Goal: Task Accomplishment & Management: Complete application form

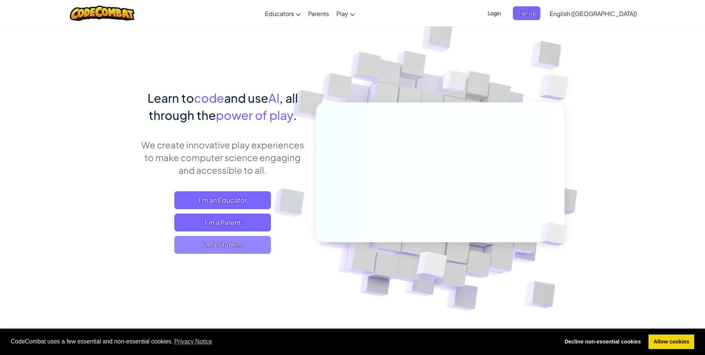
click at [244, 250] on span "I'm a Student" at bounding box center [222, 245] width 97 height 18
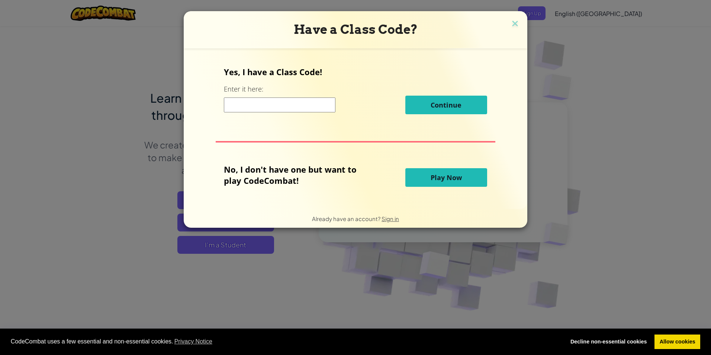
click at [287, 110] on input at bounding box center [280, 104] width 112 height 15
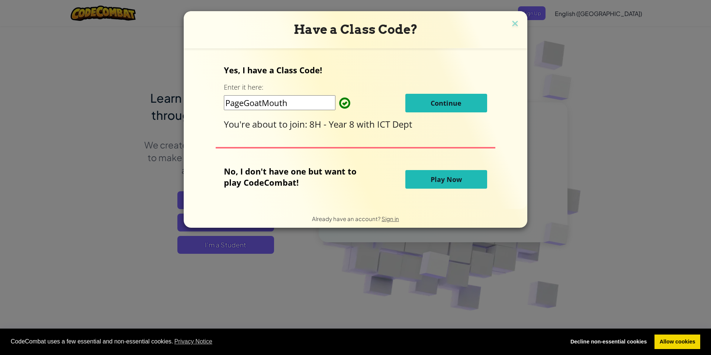
type input "PageGoatMouth"
click at [421, 97] on button "Continue" at bounding box center [446, 103] width 82 height 19
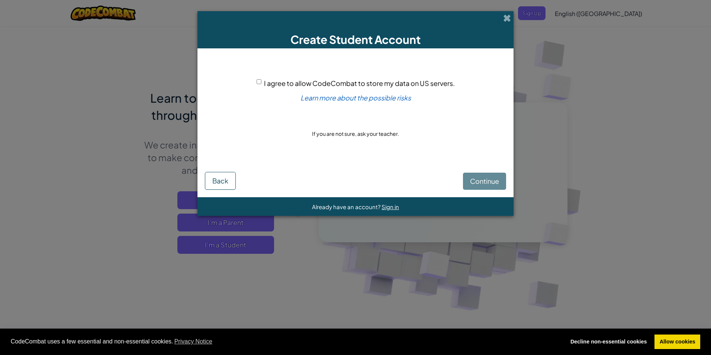
click at [259, 83] on input "I agree to allow CodeCombat to store my data on US servers." at bounding box center [259, 81] width 5 height 5
checkbox input "true"
click at [479, 182] on span "Continue" at bounding box center [484, 181] width 29 height 9
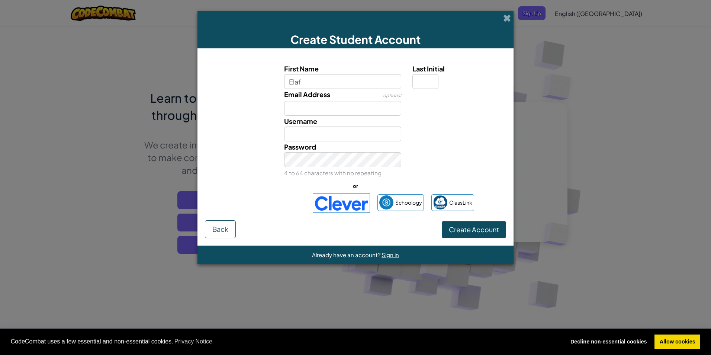
type input "Elaf"
click at [426, 86] on input "Last Initial" at bounding box center [425, 81] width 26 height 15
type input "A"
type input "ElafA"
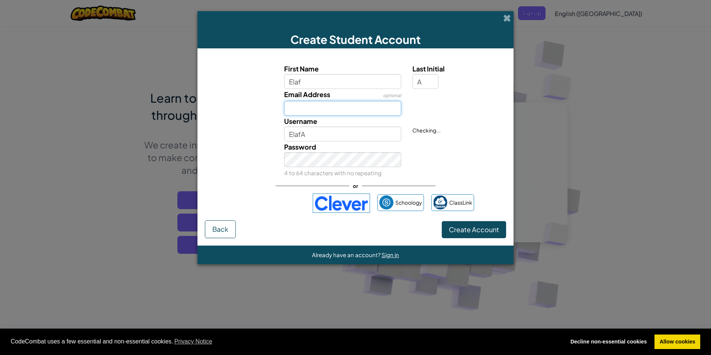
click at [377, 112] on input "Email Address" at bounding box center [343, 108] width 118 height 15
type input "EA9250@brooksbank.tlt.school"
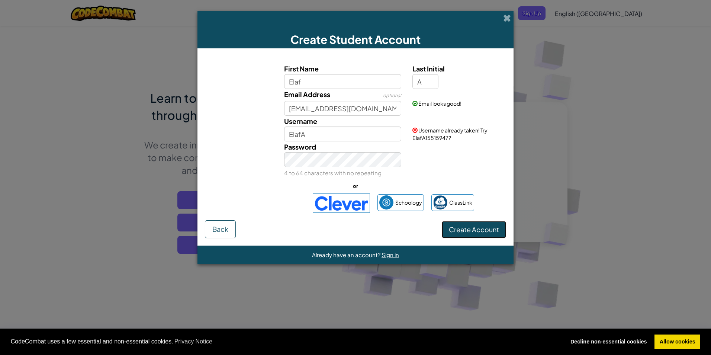
click at [480, 229] on span "Create Account" at bounding box center [474, 229] width 50 height 9
click at [480, 229] on button "Create Account" at bounding box center [474, 229] width 64 height 17
click at [349, 135] on input "ElafA" at bounding box center [343, 133] width 118 height 15
type input "ElafAb"
click at [451, 231] on button "Create Account" at bounding box center [474, 229] width 64 height 17
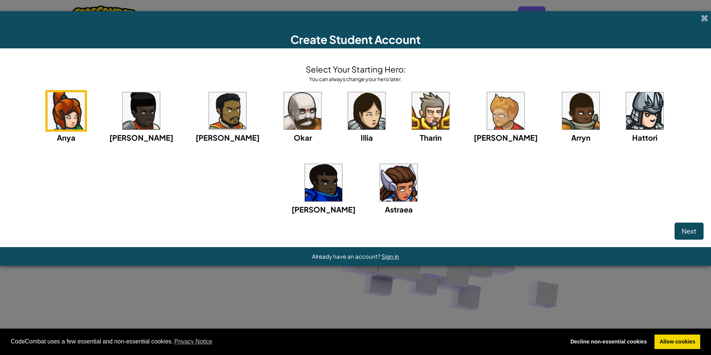
click at [380, 189] on img at bounding box center [398, 182] width 37 height 37
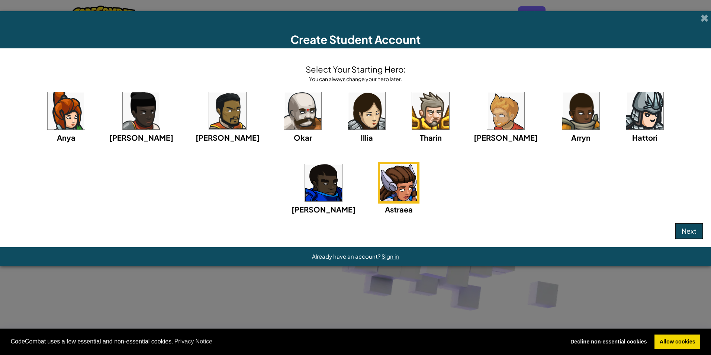
click at [692, 228] on span "Next" at bounding box center [689, 230] width 15 height 9
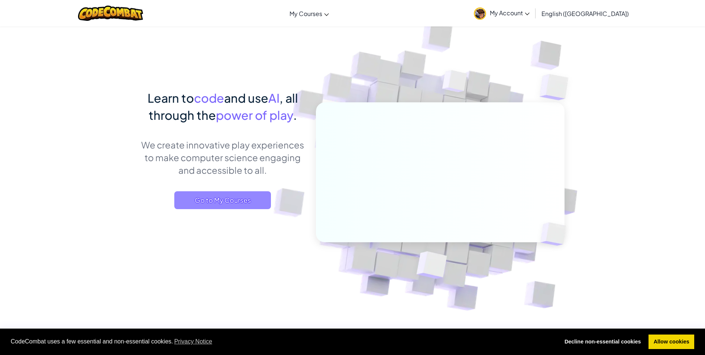
click at [257, 195] on span "Go to My Courses" at bounding box center [222, 200] width 97 height 18
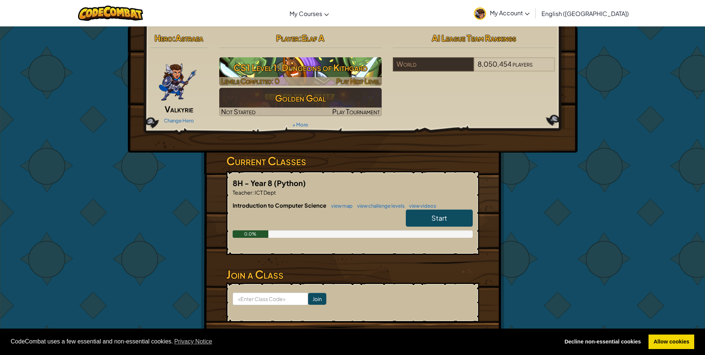
click at [310, 67] on h3 "CS1 Level 1: Dungeons of Kithgard" at bounding box center [300, 67] width 162 height 17
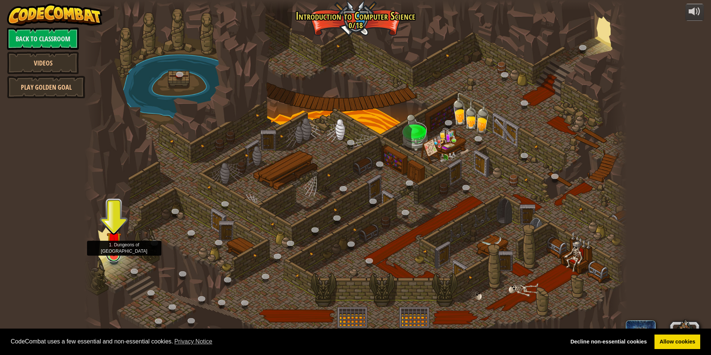
click at [116, 260] on link at bounding box center [113, 254] width 15 height 15
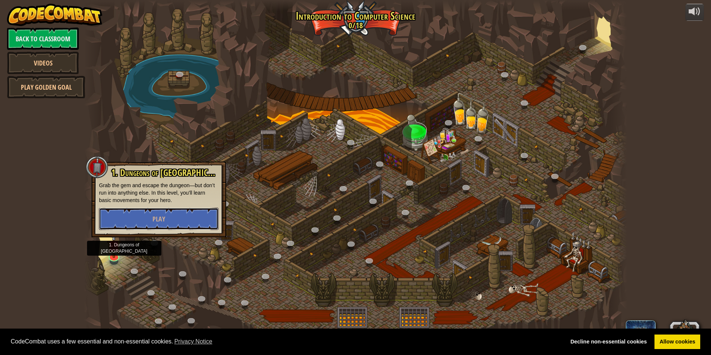
drag, startPoint x: 176, startPoint y: 212, endPoint x: 175, endPoint y: 220, distance: 8.3
click at [176, 214] on button "Play" at bounding box center [159, 218] width 120 height 22
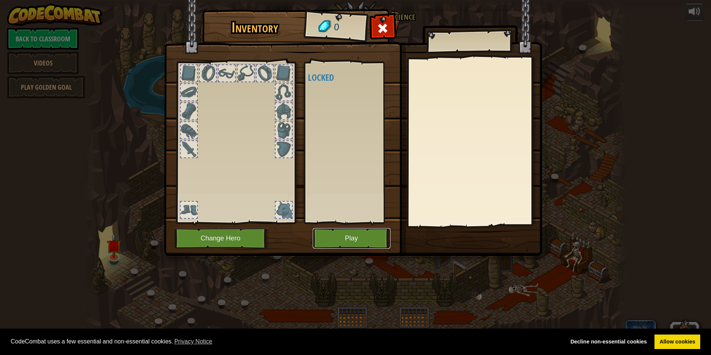
click at [342, 242] on button "Play" at bounding box center [352, 238] width 78 height 20
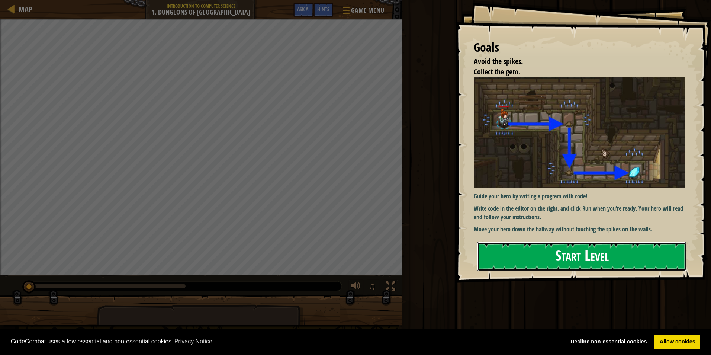
click at [519, 250] on button "Start Level" at bounding box center [581, 256] width 209 height 29
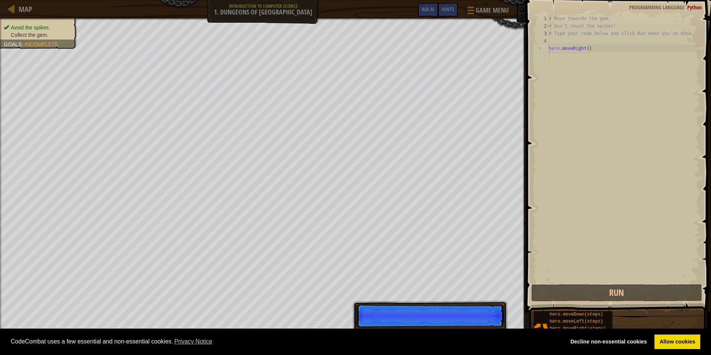
click at [479, 325] on p "Skip (esc) Continue" at bounding box center [430, 315] width 148 height 23
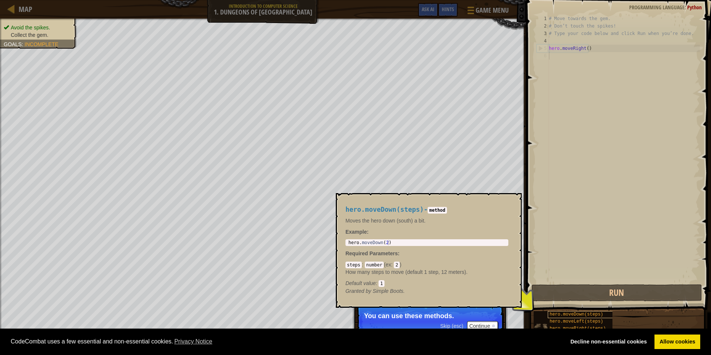
scroll to position [3, 0]
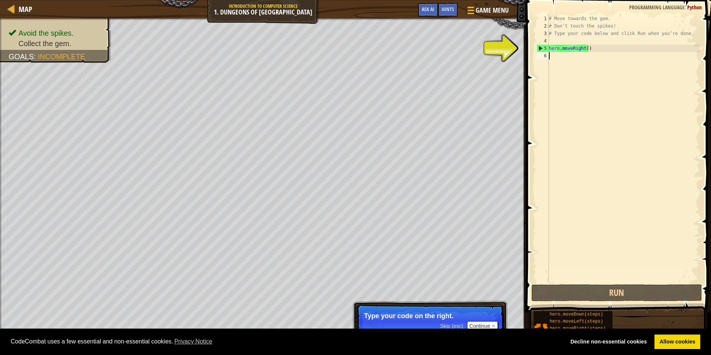
click at [566, 49] on div "# Move towards the gem. # Don’t touch the spikes! # Type your code below and cl…" at bounding box center [623, 156] width 152 height 283
type textarea "hero.moveRight()"
click at [590, 47] on div "# Move towards the gem. # Don’t touch the spikes! # Type your code below and cl…" at bounding box center [623, 156] width 152 height 283
drag, startPoint x: 593, startPoint y: 299, endPoint x: 585, endPoint y: 270, distance: 30.6
click at [591, 290] on button "Run" at bounding box center [616, 292] width 171 height 17
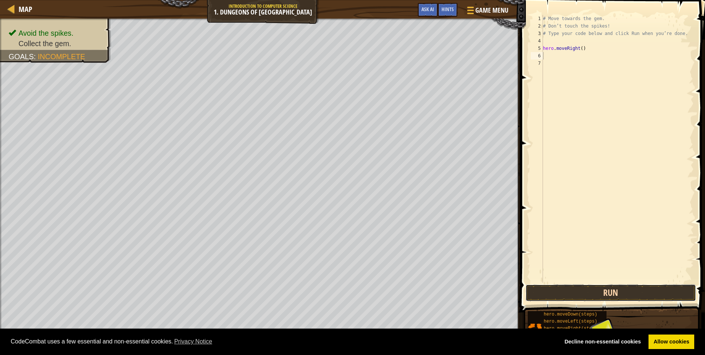
click at [644, 299] on button "Run" at bounding box center [611, 292] width 171 height 17
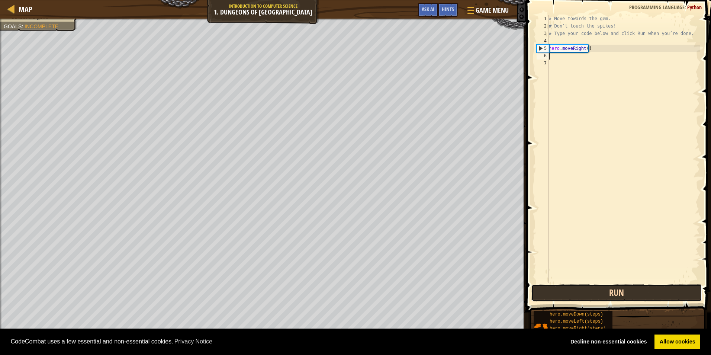
click at [639, 292] on button "Run" at bounding box center [616, 292] width 171 height 17
click at [638, 292] on button "Run" at bounding box center [616, 292] width 171 height 17
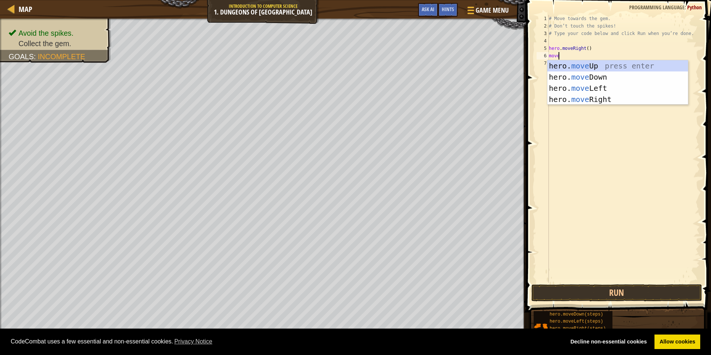
scroll to position [3, 0]
click at [586, 307] on div "Map Introduction to Computer Science 1. Dungeons of Kithgard Game Menu Done Hin…" at bounding box center [355, 177] width 711 height 355
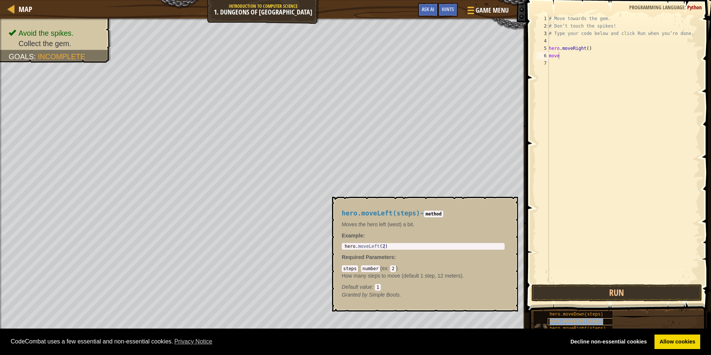
click at [585, 318] on div "hero.moveLeft(steps)" at bounding box center [583, 321] width 71 height 7
click at [602, 293] on button "Run" at bounding box center [616, 292] width 171 height 17
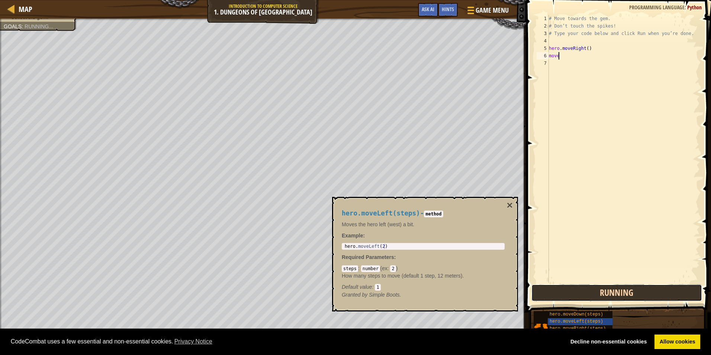
click at [602, 293] on button "Running" at bounding box center [616, 292] width 171 height 17
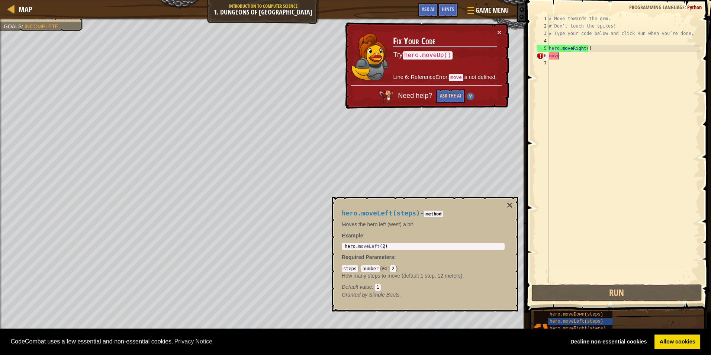
click at [505, 202] on div "hero.moveLeft(steps) - method Moves the hero left (west) a bit. Example : 1 her…" at bounding box center [425, 254] width 186 height 115
click at [513, 207] on div "hero.moveLeft(steps) - method Moves the hero left (west) a bit. Example : 1 her…" at bounding box center [425, 254] width 186 height 115
click at [513, 208] on div "hero.moveLeft(steps) - method Moves the hero left (west) a bit. Example : 1 her…" at bounding box center [425, 254] width 186 height 115
click at [508, 204] on button "×" at bounding box center [510, 205] width 6 height 10
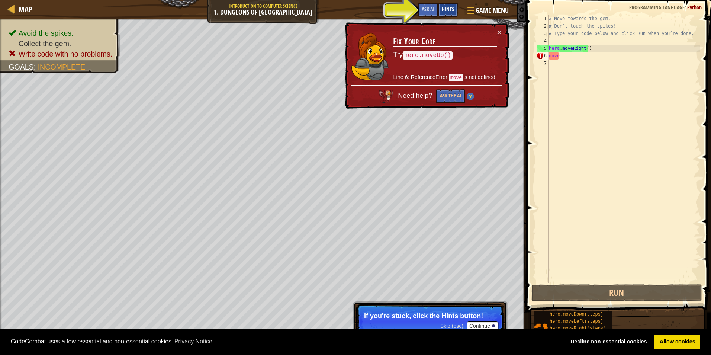
click at [445, 12] on span "Hints" at bounding box center [448, 9] width 12 height 7
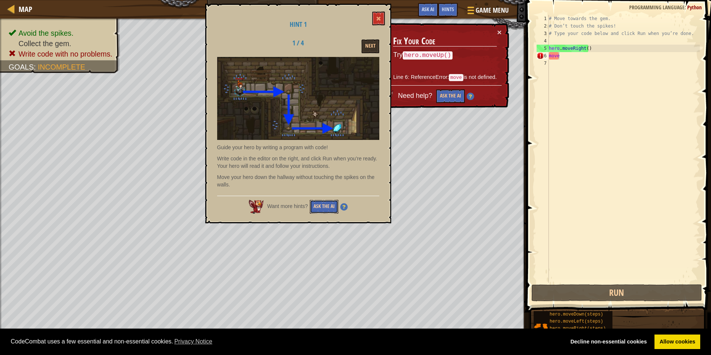
click at [328, 205] on button "Ask the AI" at bounding box center [324, 207] width 29 height 14
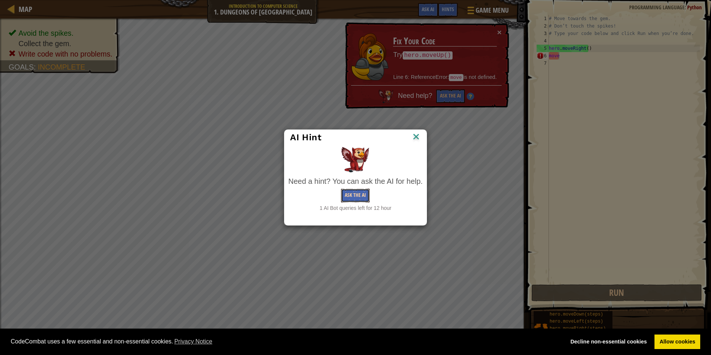
click at [356, 199] on button "Ask the AI" at bounding box center [355, 196] width 29 height 14
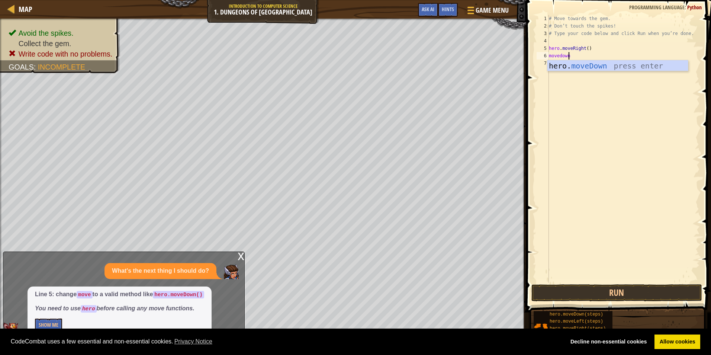
scroll to position [3, 1]
click at [605, 293] on button "Run" at bounding box center [616, 292] width 171 height 17
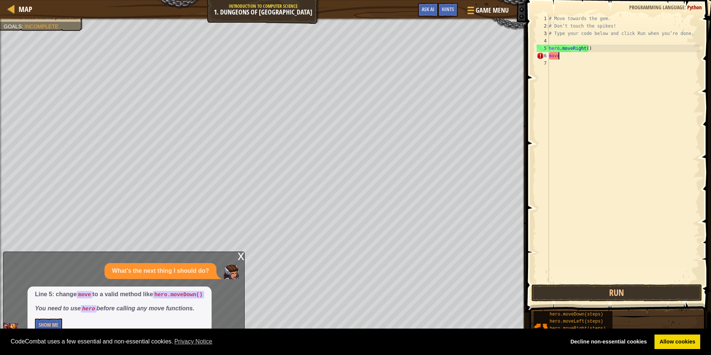
scroll to position [3, 0]
type textarea "m"
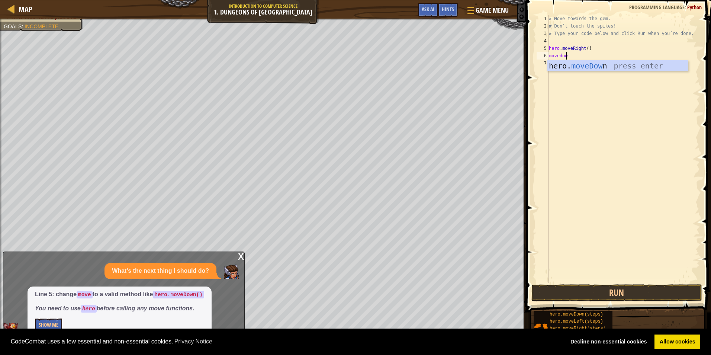
type textarea "movedown"
click at [626, 291] on button "Run" at bounding box center [616, 292] width 171 height 17
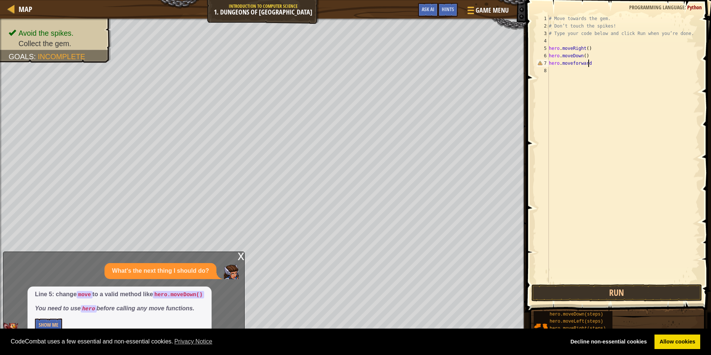
scroll to position [3, 3]
click at [611, 289] on button "Run" at bounding box center [616, 292] width 171 height 17
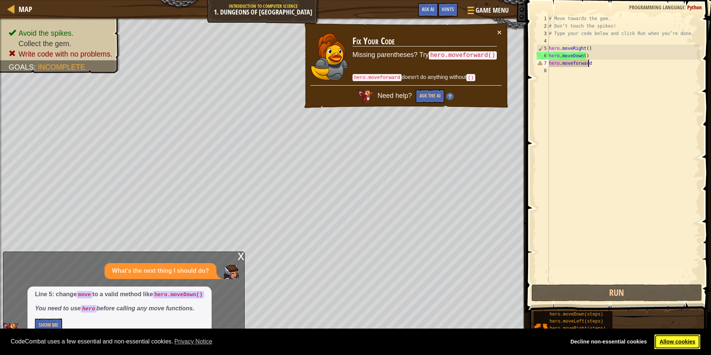
click at [672, 338] on link "Allow cookies" at bounding box center [677, 341] width 46 height 15
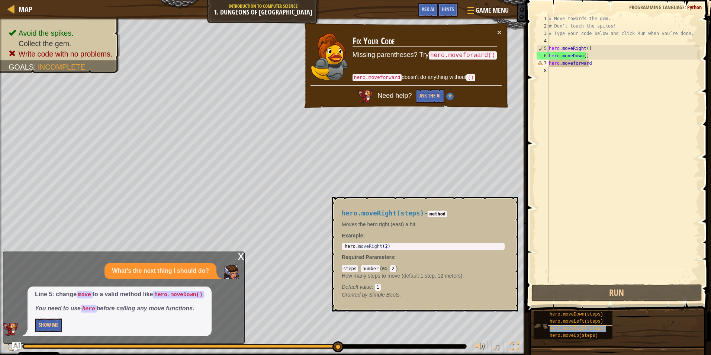
click at [580, 329] on span "hero.moveRight(steps)" at bounding box center [578, 328] width 56 height 5
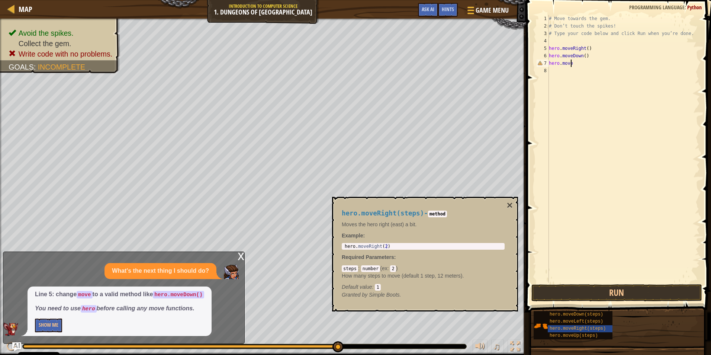
scroll to position [3, 1]
type textarea "hero.moveright"
click at [625, 288] on button "Run" at bounding box center [616, 292] width 171 height 17
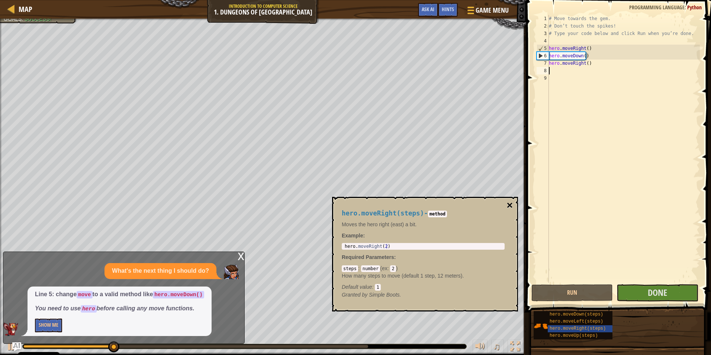
click at [509, 204] on button "×" at bounding box center [510, 205] width 6 height 10
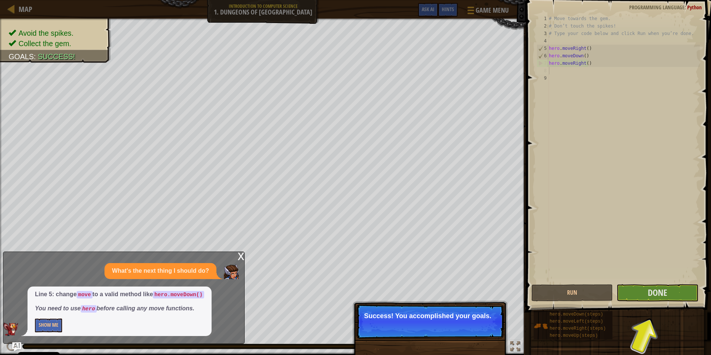
click at [370, 347] on div "Success! You accomplished your goals." at bounding box center [430, 359] width 155 height 110
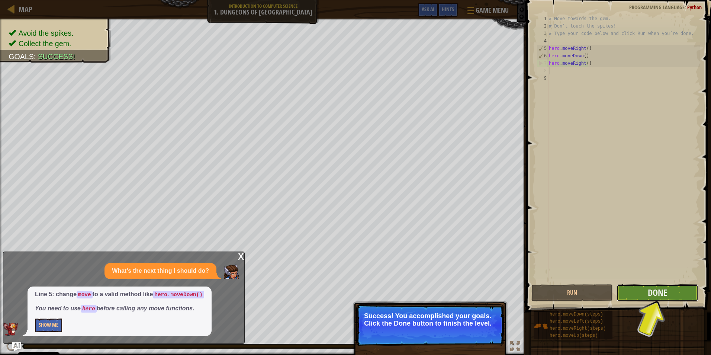
click at [637, 294] on button "Done" at bounding box center [657, 292] width 81 height 17
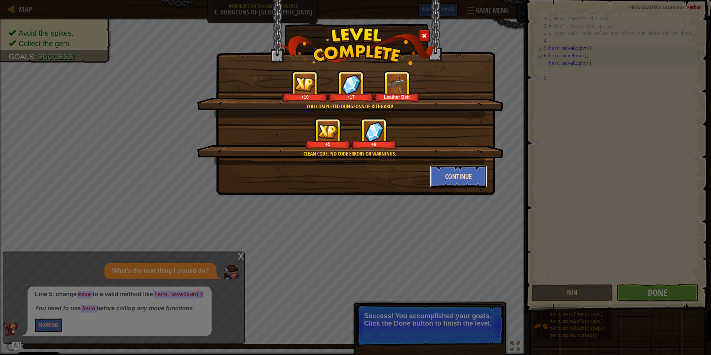
click at [456, 181] on button "Continue" at bounding box center [459, 176] width 58 height 22
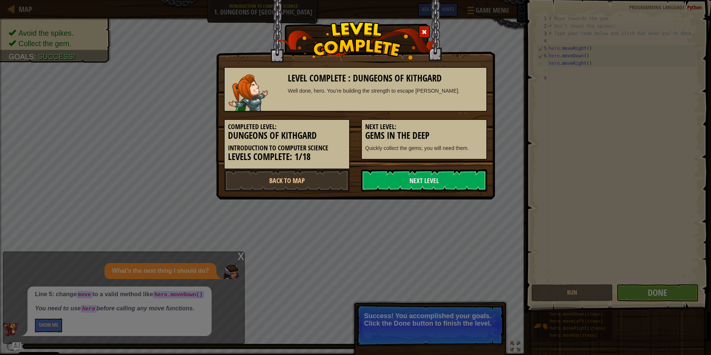
click at [456, 181] on link "Next Level" at bounding box center [424, 180] width 126 height 22
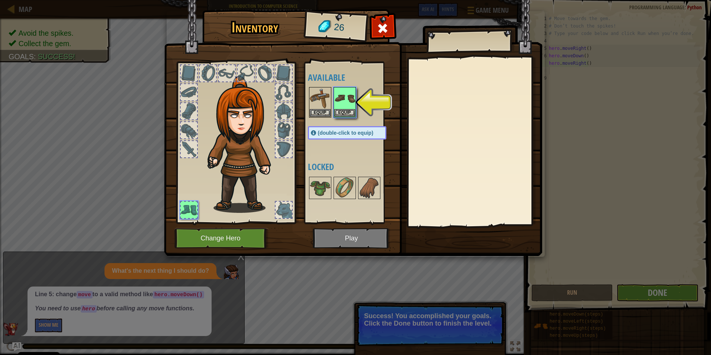
click at [351, 239] on img at bounding box center [353, 121] width 378 height 270
click at [364, 236] on img at bounding box center [353, 121] width 378 height 270
click at [340, 100] on img at bounding box center [344, 98] width 21 height 21
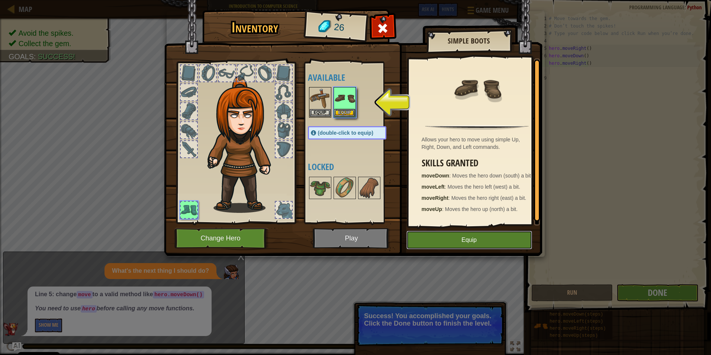
click at [435, 235] on button "Equip" at bounding box center [469, 240] width 126 height 19
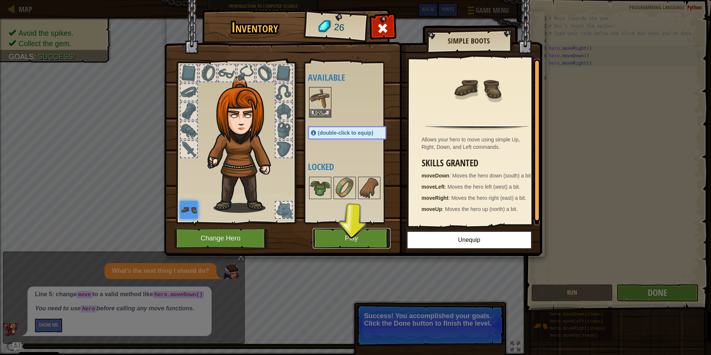
click at [350, 239] on button "Play" at bounding box center [352, 238] width 78 height 20
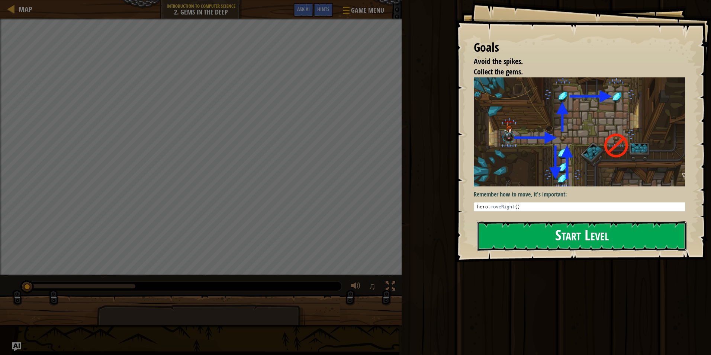
click at [570, 233] on button "Start Level" at bounding box center [581, 235] width 209 height 29
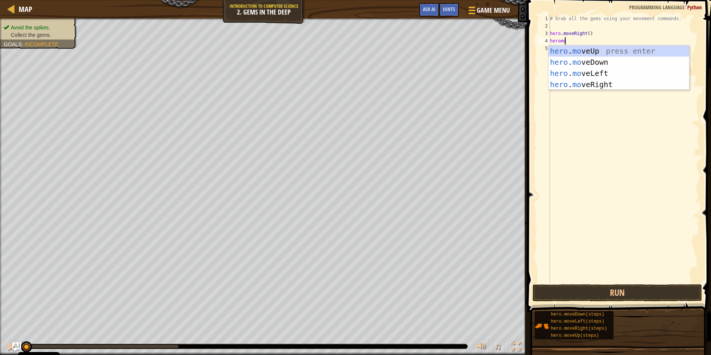
scroll to position [3, 1]
type textarea "heromov"
click at [579, 60] on div "hero . mov eUp press enter hero . mov eDown press enter hero . mov eLeft press …" at bounding box center [618, 78] width 141 height 67
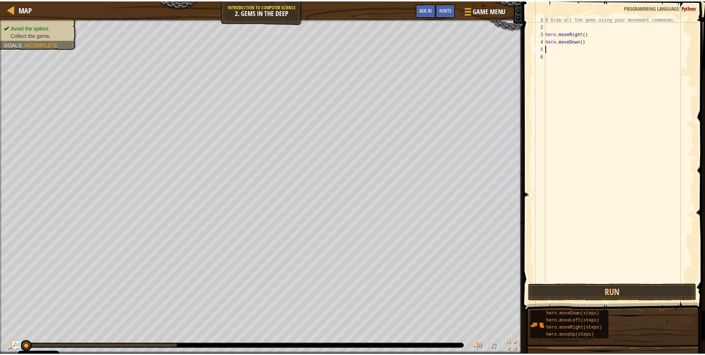
scroll to position [3, 0]
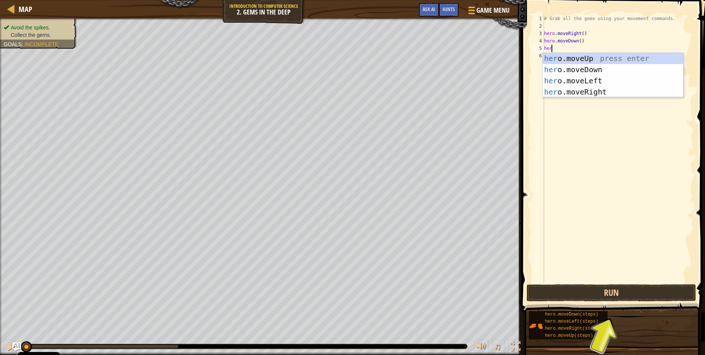
type textarea "hero"
click at [567, 57] on div "hero .moveUp press enter hero .moveDown press enter hero .moveLeft press enter …" at bounding box center [613, 86] width 141 height 67
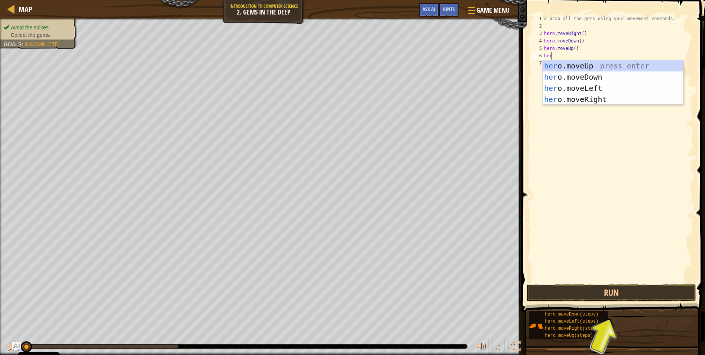
type textarea "hero"
click at [581, 98] on div "hero .moveUp press enter hero .moveDown press enter hero .moveLeft press enter …" at bounding box center [613, 93] width 141 height 67
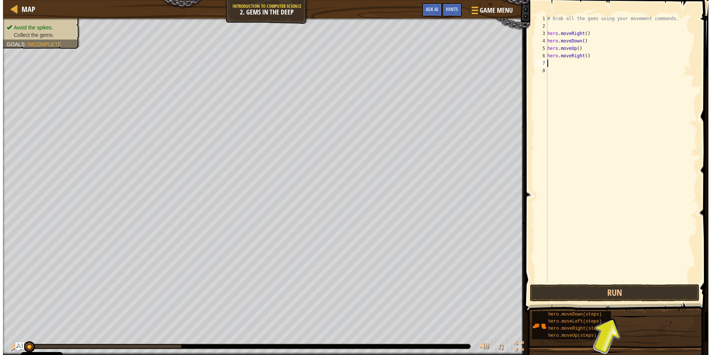
scroll to position [3, 0]
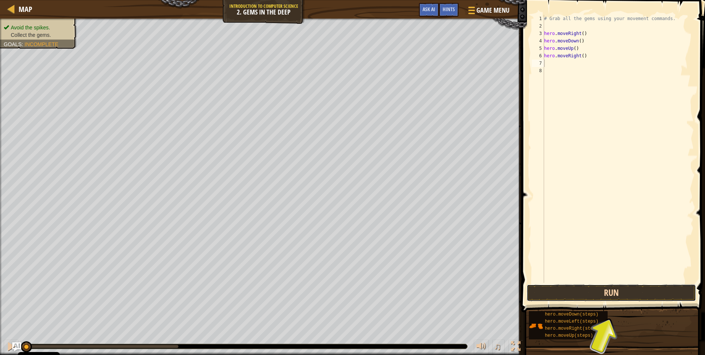
click at [631, 293] on button "Run" at bounding box center [612, 292] width 170 height 17
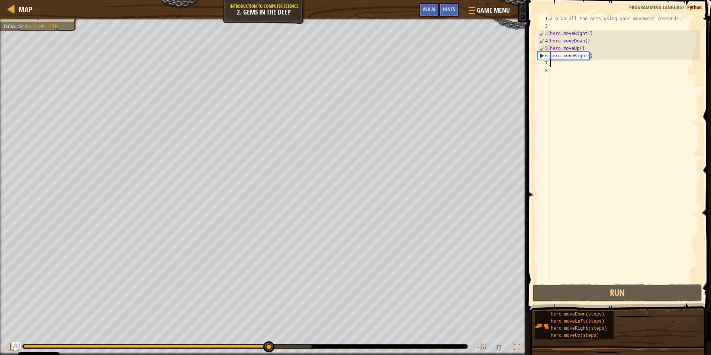
type textarea "h"
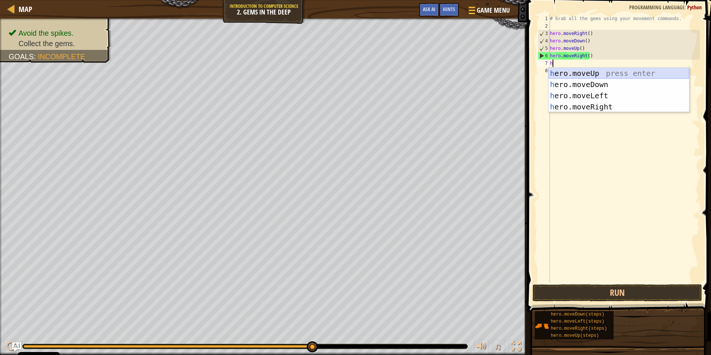
click at [587, 74] on div "h ero.moveUp press enter h ero.moveDown press enter h ero.moveLeft press enter …" at bounding box center [618, 101] width 141 height 67
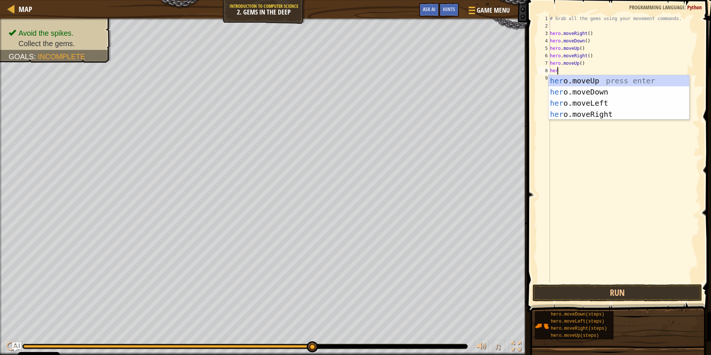
type textarea "her"
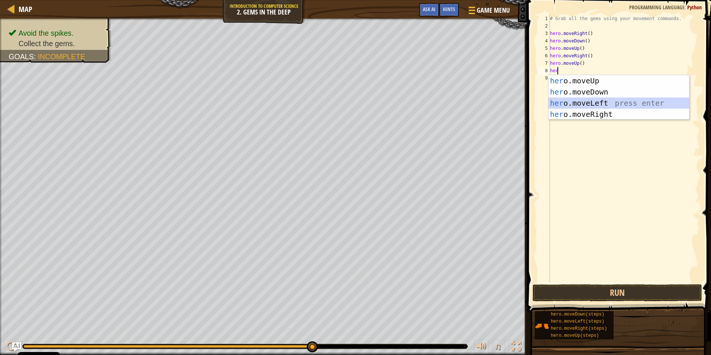
click at [578, 101] on div "her o.moveUp press enter her o.moveDown press enter her o.moveLeft press enter …" at bounding box center [618, 108] width 141 height 67
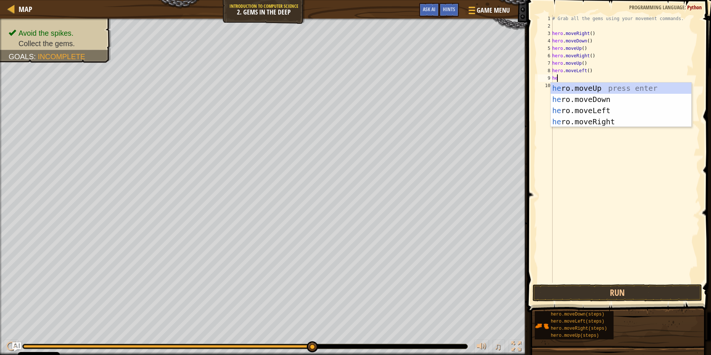
type textarea "her"
click at [581, 119] on div "her o.moveUp press enter her o.moveDown press enter her o.moveLeft press enter …" at bounding box center [621, 116] width 141 height 67
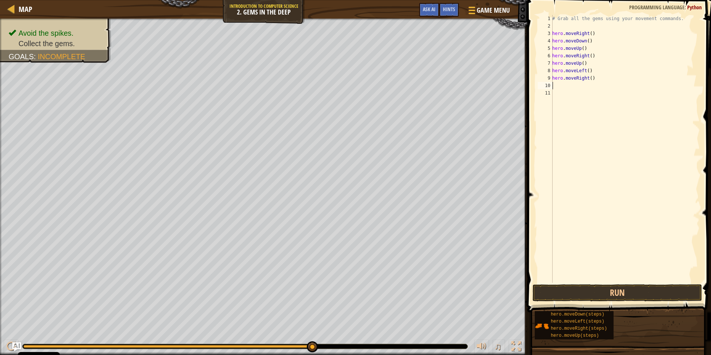
scroll to position [3, 0]
click at [598, 286] on button "Run" at bounding box center [617, 292] width 170 height 17
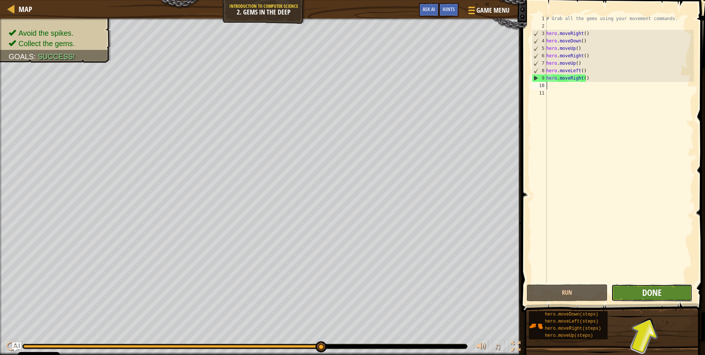
click at [649, 289] on span "Done" at bounding box center [652, 292] width 19 height 12
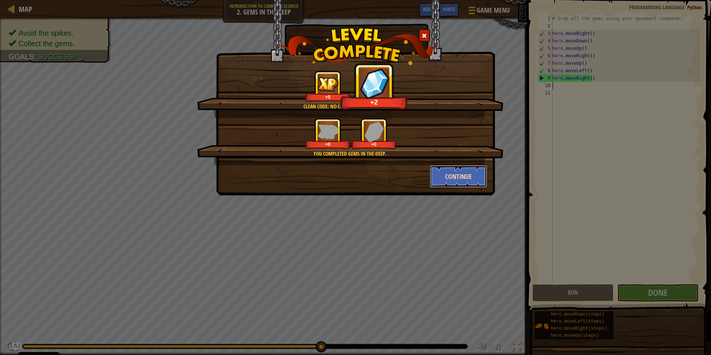
click at [473, 172] on button "Continue" at bounding box center [459, 176] width 58 height 22
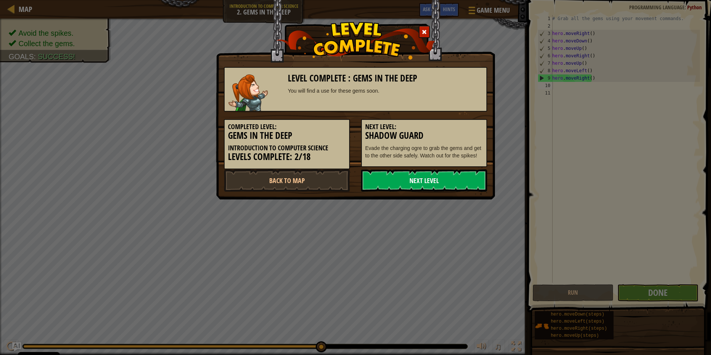
click at [473, 174] on link "Next Level" at bounding box center [424, 180] width 126 height 22
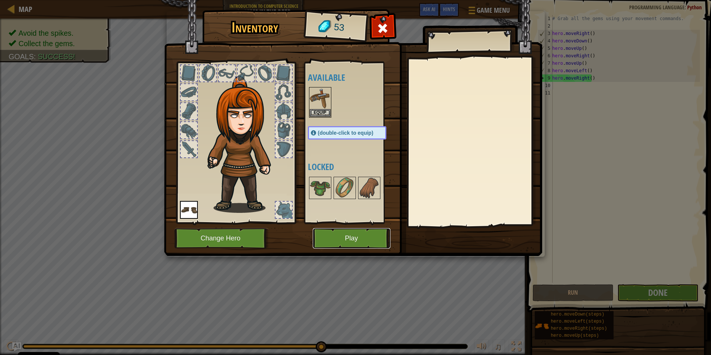
click at [366, 233] on button "Play" at bounding box center [352, 238] width 78 height 20
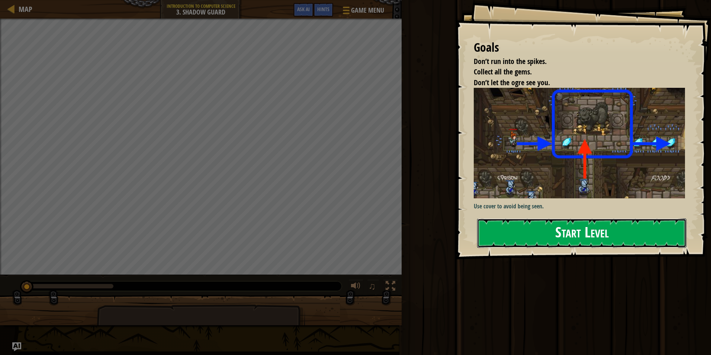
click at [541, 243] on button "Start Level" at bounding box center [581, 232] width 209 height 29
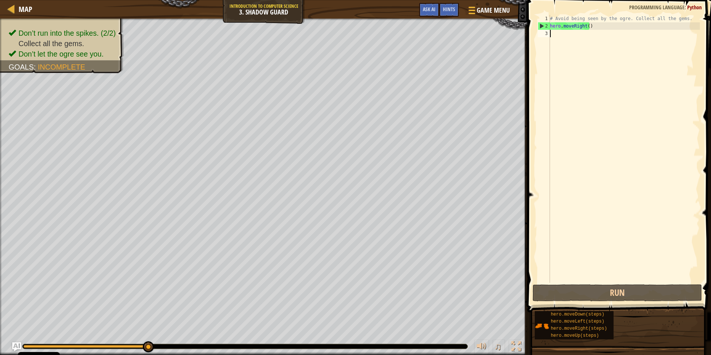
type textarea "h"
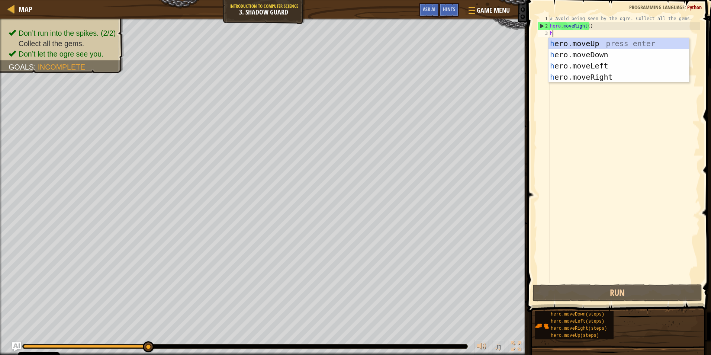
scroll to position [3, 0]
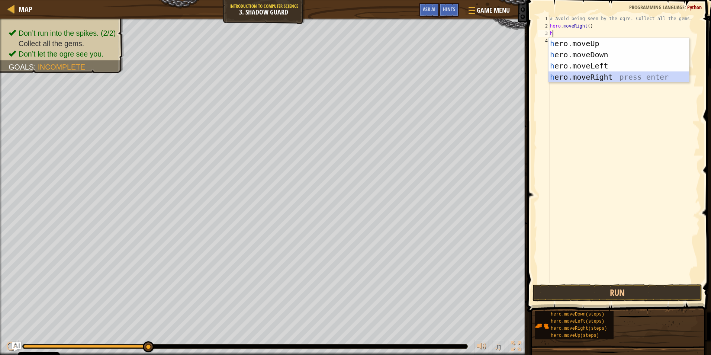
click at [602, 74] on div "h ero.moveUp press enter h ero.moveDown press enter h ero.moveLeft press enter …" at bounding box center [618, 71] width 141 height 67
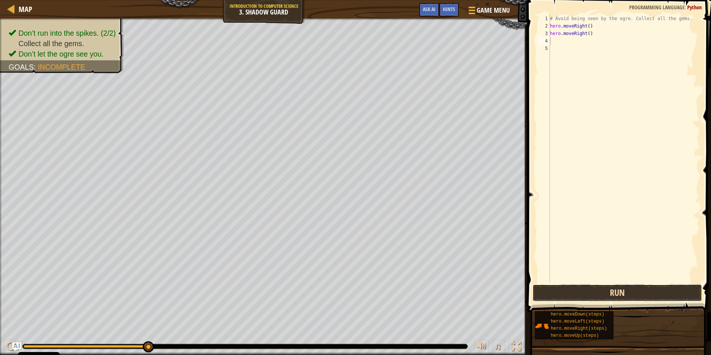
click at [576, 293] on button "Run" at bounding box center [617, 292] width 170 height 17
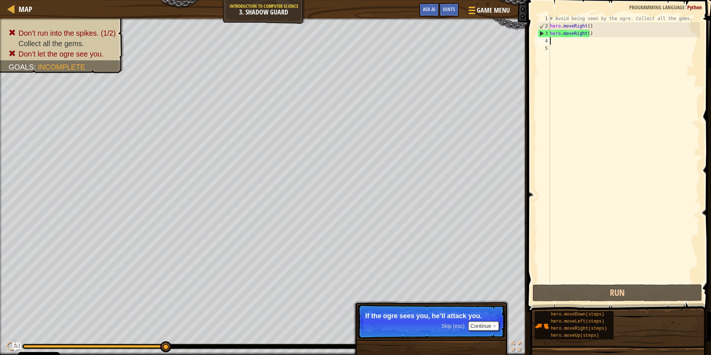
type textarea "h"
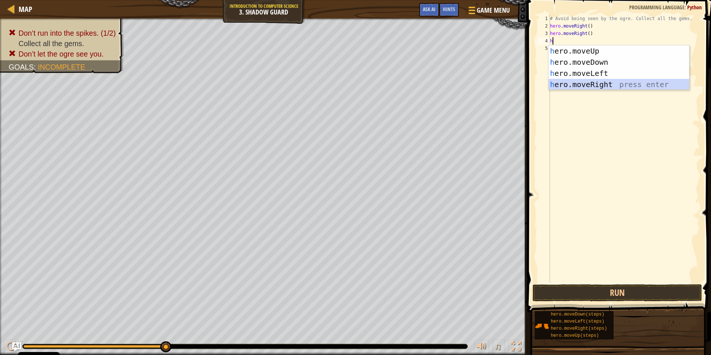
click at [573, 85] on div "h ero.moveUp press enter h ero.moveDown press enter h ero.moveLeft press enter …" at bounding box center [618, 78] width 141 height 67
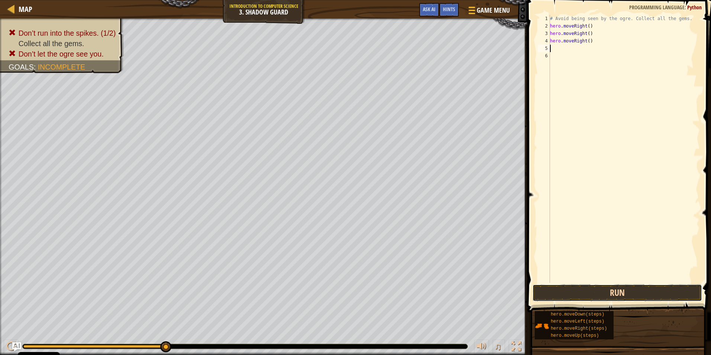
click at [613, 295] on button "Run" at bounding box center [617, 292] width 170 height 17
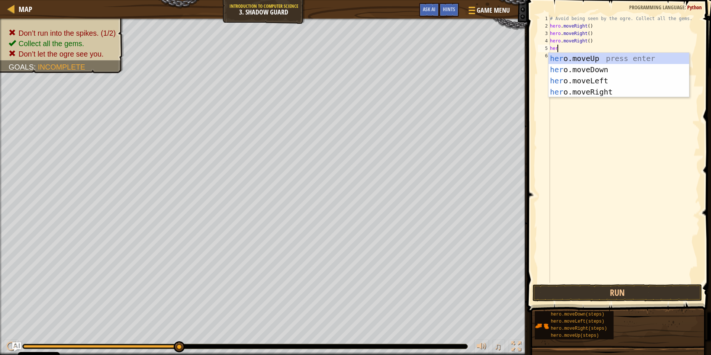
scroll to position [3, 0]
type textarea "hero"
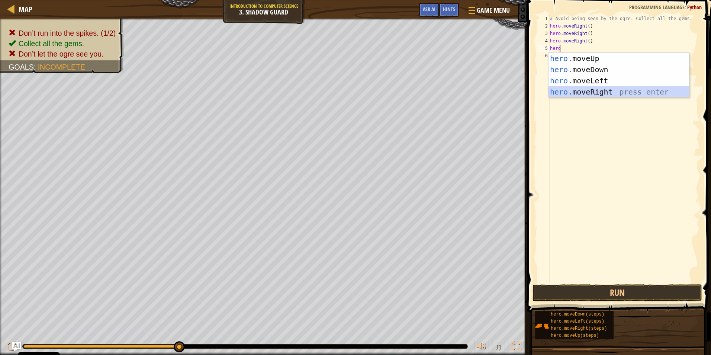
click at [602, 89] on div "hero .moveUp press enter hero .moveDown press enter hero .moveLeft press enter …" at bounding box center [618, 86] width 141 height 67
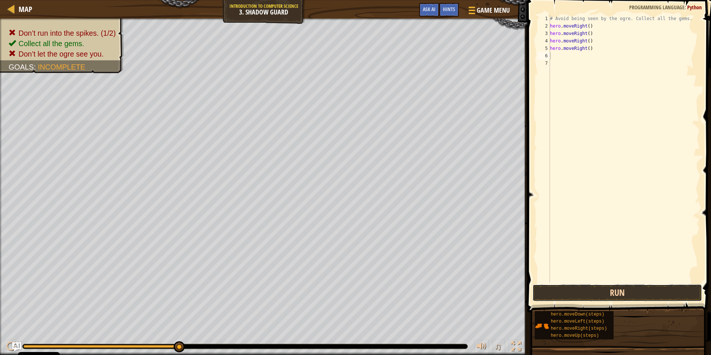
click at [638, 292] on button "Run" at bounding box center [617, 292] width 170 height 17
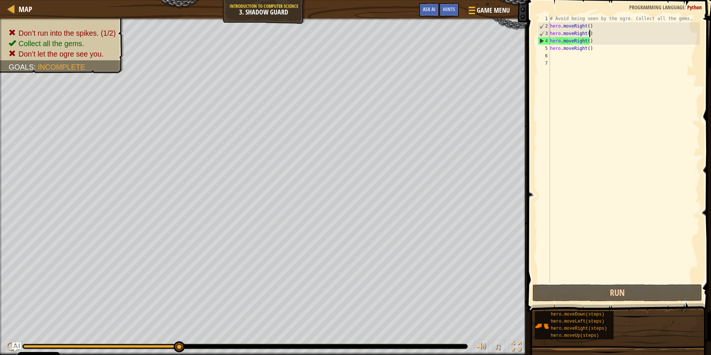
click at [598, 33] on div "# Avoid being seen by the ogre. Collect all the gems. hero . moveRight ( ) hero…" at bounding box center [623, 156] width 151 height 283
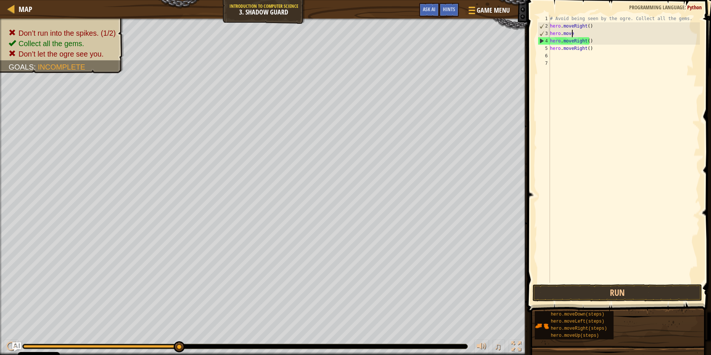
type textarea "h"
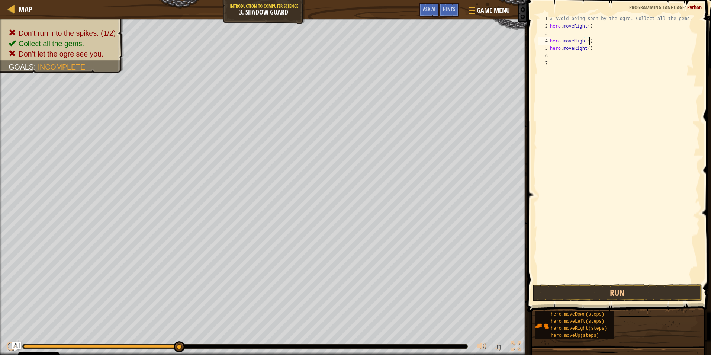
click at [596, 43] on div "# Avoid being seen by the ogre. Collect all the gems. hero . moveRight ( ) hero…" at bounding box center [623, 156] width 151 height 283
type textarea "h"
click at [607, 49] on div "# Avoid being seen by the ogre. Collect all the gems. hero . moveRight ( ) hero…" at bounding box center [623, 156] width 151 height 283
type textarea "h"
click at [559, 32] on div "# Avoid being seen by the ogre. Collect all the gems. hero . moveRight ( )" at bounding box center [623, 156] width 151 height 283
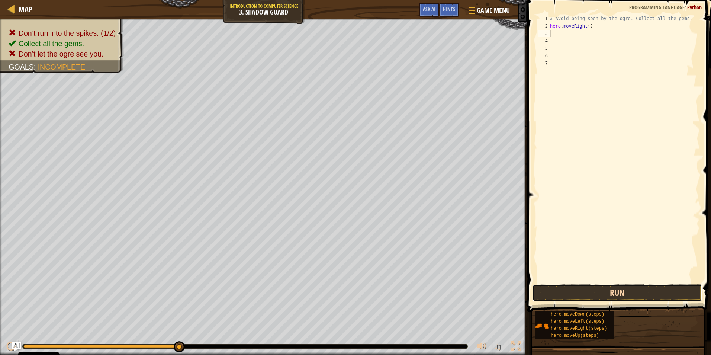
click at [580, 298] on button "Run" at bounding box center [617, 292] width 170 height 17
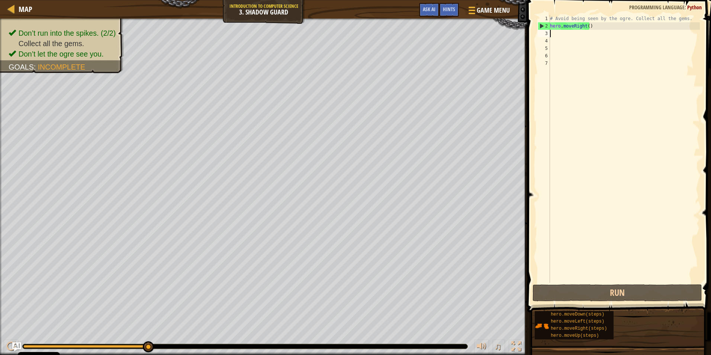
type textarea "h"
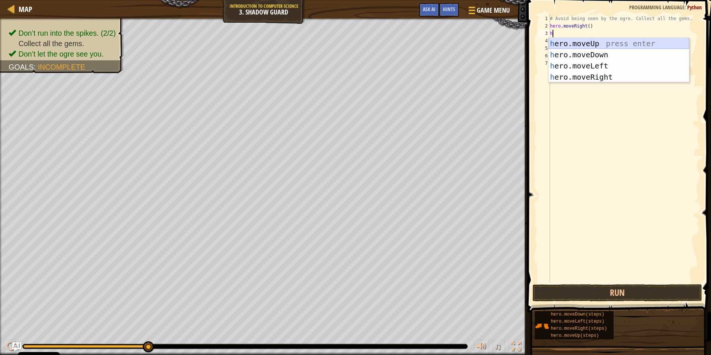
click at [587, 41] on div "h ero.moveUp press enter h ero.moveDown press enter h ero.moveLeft press enter …" at bounding box center [618, 71] width 141 height 67
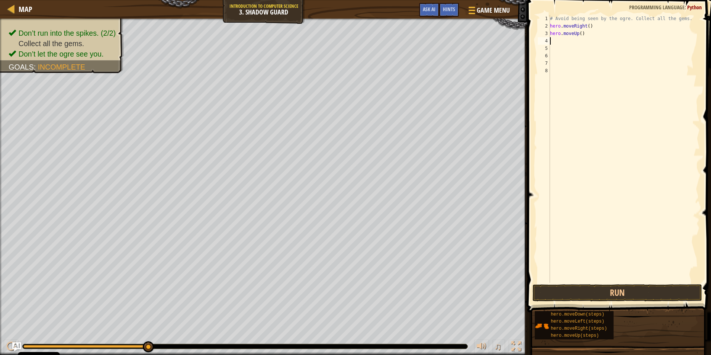
type textarea "h"
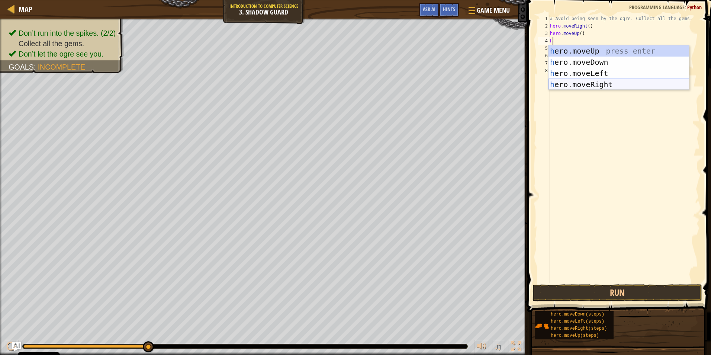
click at [575, 81] on div "h ero.moveUp press enter h ero.moveDown press enter h ero.moveLeft press enter …" at bounding box center [618, 78] width 141 height 67
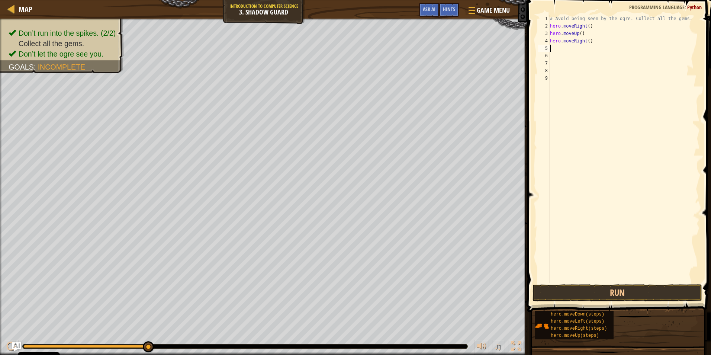
type textarea "h"
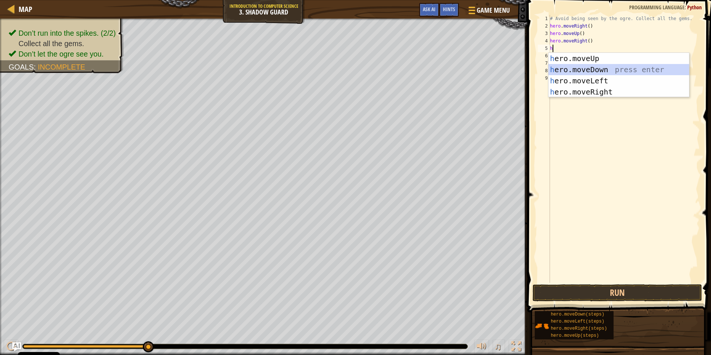
click at [573, 71] on div "h ero.moveUp press enter h ero.moveDown press enter h ero.moveLeft press enter …" at bounding box center [618, 86] width 141 height 67
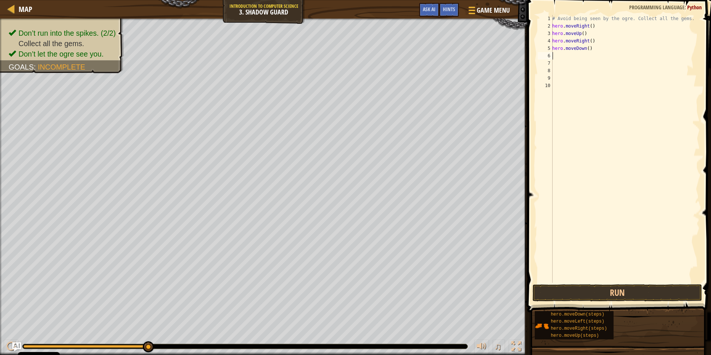
type textarea "h"
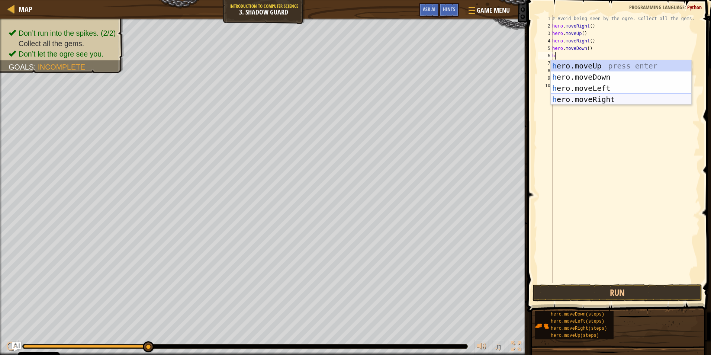
click at [579, 99] on div "h ero.moveUp press enter h ero.moveDown press enter h ero.moveLeft press enter …" at bounding box center [621, 93] width 141 height 67
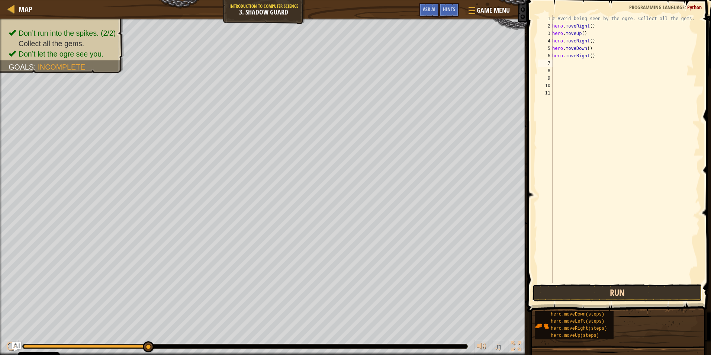
click at [565, 290] on button "Run" at bounding box center [617, 292] width 170 height 17
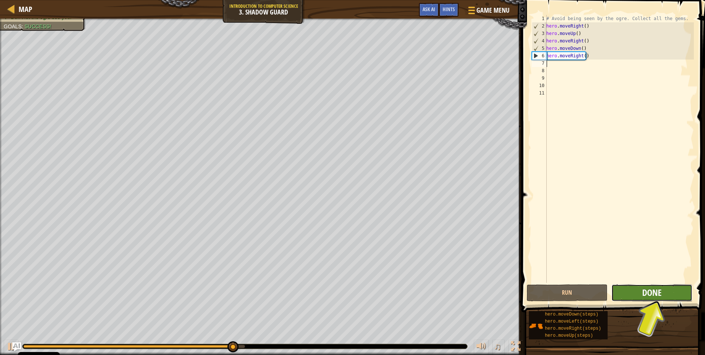
click at [648, 291] on span "Done" at bounding box center [652, 292] width 19 height 12
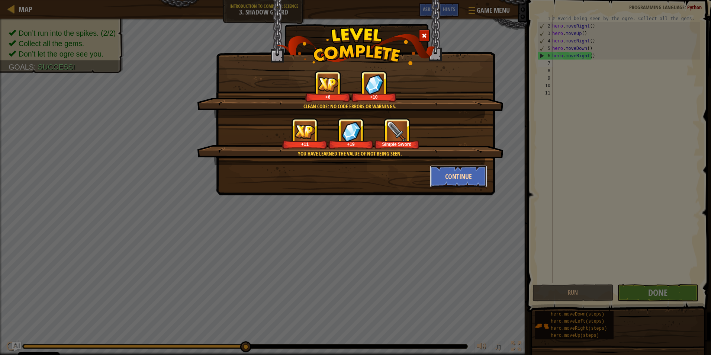
drag, startPoint x: 472, startPoint y: 171, endPoint x: 473, endPoint y: 175, distance: 3.7
click at [473, 175] on button "Continue" at bounding box center [459, 176] width 58 height 22
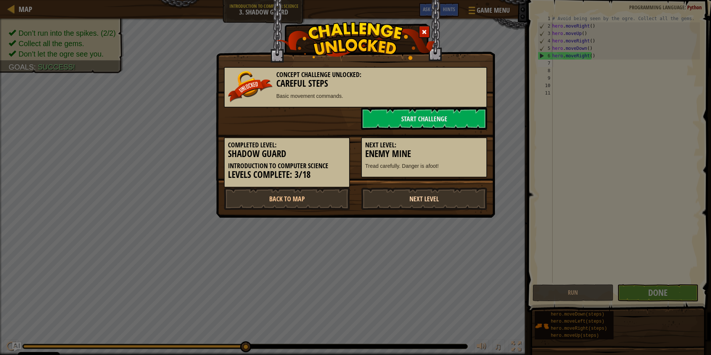
click at [475, 195] on link "Next Level" at bounding box center [424, 198] width 126 height 22
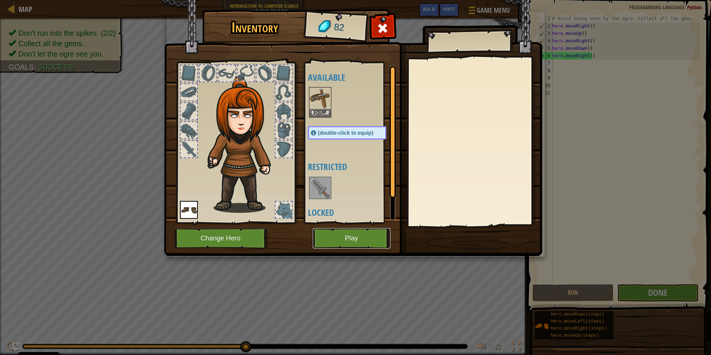
click at [351, 238] on button "Play" at bounding box center [352, 238] width 78 height 20
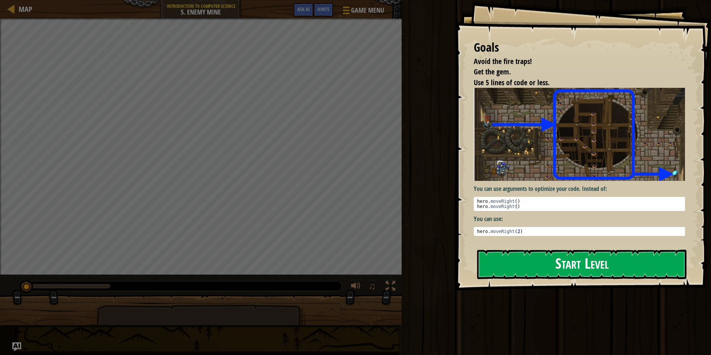
click at [514, 270] on button "Start Level" at bounding box center [581, 264] width 209 height 29
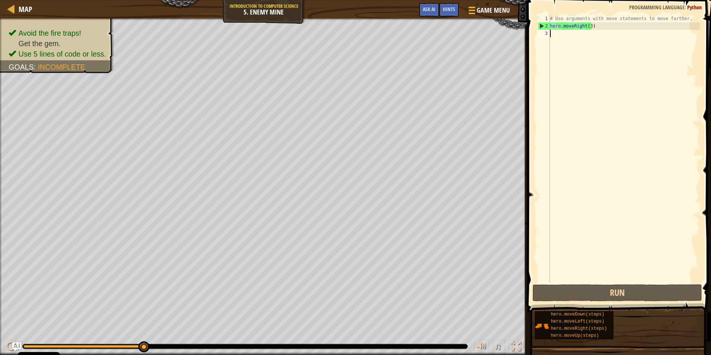
type textarea "h"
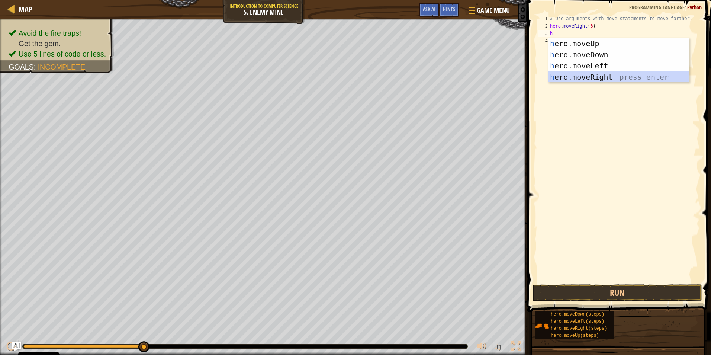
click at [582, 73] on div "h ero.moveUp press enter h ero.moveDown press enter h ero.moveLeft press enter …" at bounding box center [618, 71] width 141 height 67
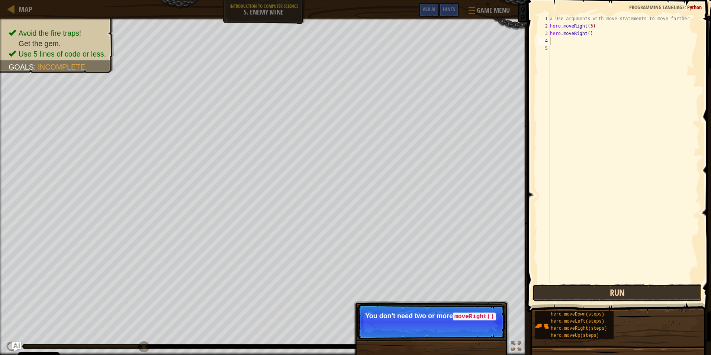
click at [618, 296] on button "Run" at bounding box center [617, 292] width 170 height 17
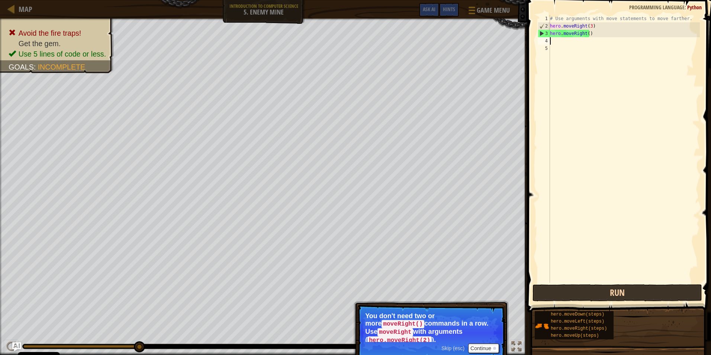
type textarea "h"
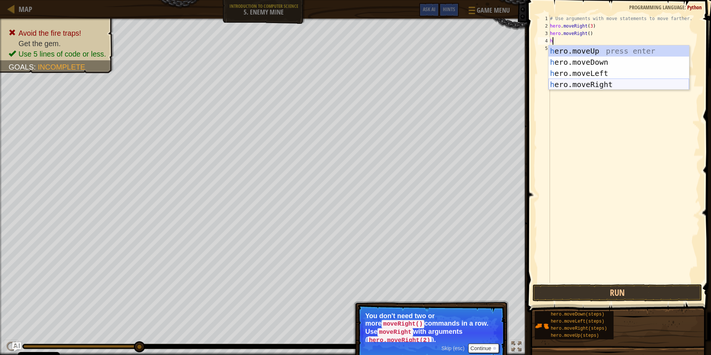
click at [601, 88] on div "h ero.moveUp press enter h ero.moveDown press enter h ero.moveLeft press enter …" at bounding box center [618, 78] width 141 height 67
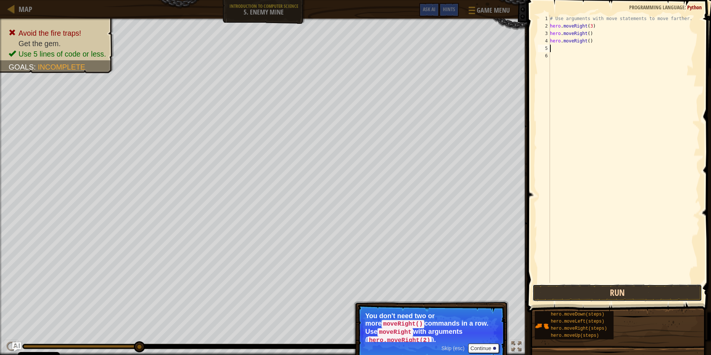
click at [595, 293] on button "Run" at bounding box center [617, 292] width 170 height 17
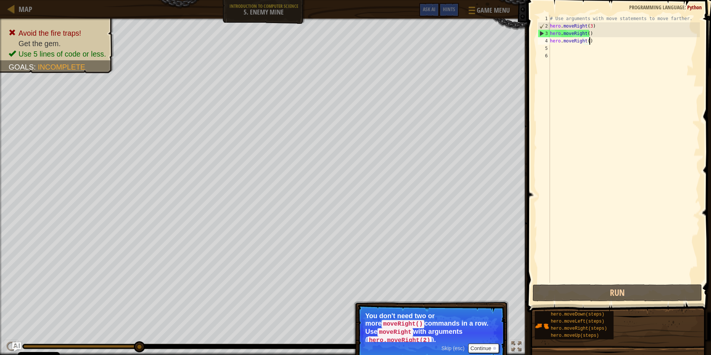
click at [595, 43] on div "# Use arguments with move statements to move farther. hero . moveRight ( 3 ) he…" at bounding box center [623, 156] width 151 height 283
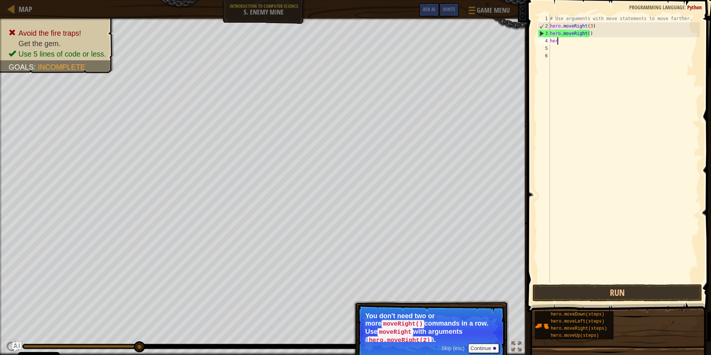
type textarea "h"
click at [595, 35] on div "# Use arguments with move statements to move farther. hero . moveRight ( 3 ) he…" at bounding box center [623, 156] width 151 height 283
type textarea "h"
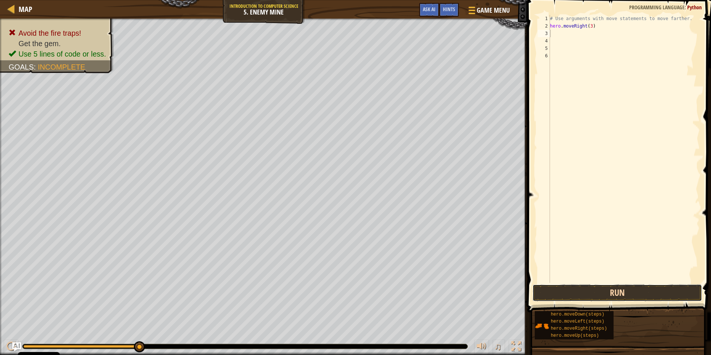
click at [643, 290] on button "Run" at bounding box center [617, 292] width 170 height 17
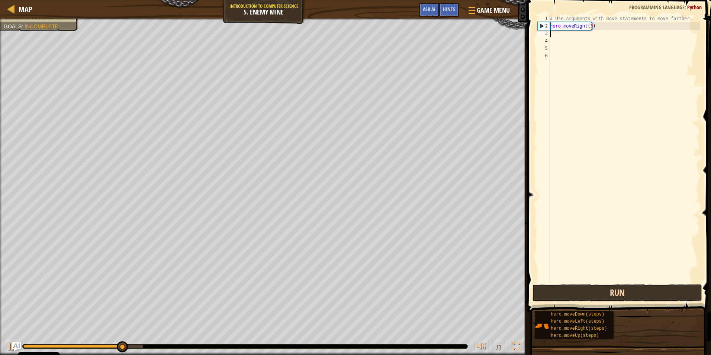
type textarea "h"
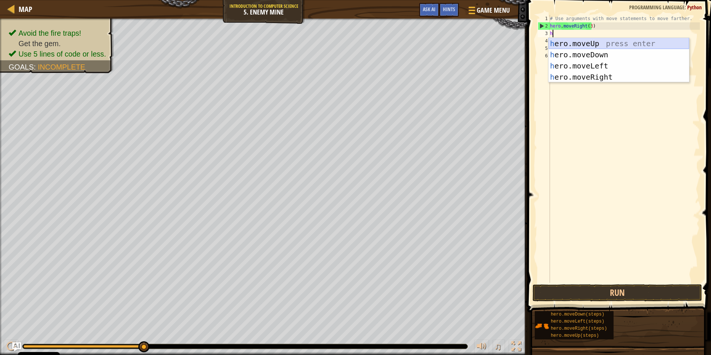
click at [601, 43] on div "h ero.moveUp press enter h ero.moveDown press enter h ero.moveLeft press enter …" at bounding box center [618, 71] width 141 height 67
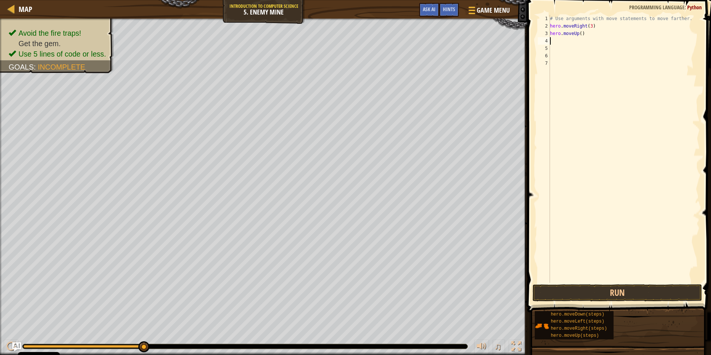
type textarea "h"
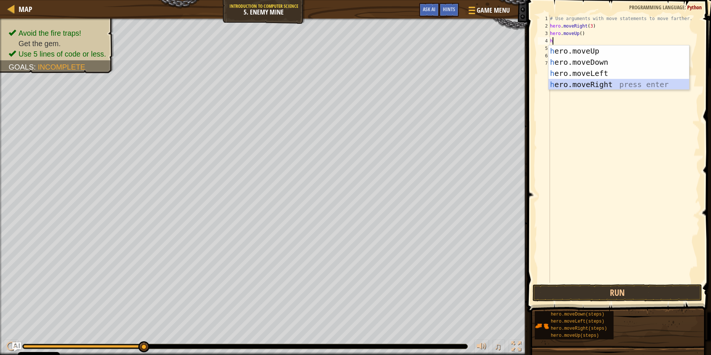
click at [583, 87] on div "h ero.moveUp press enter h ero.moveDown press enter h ero.moveLeft press enter …" at bounding box center [618, 78] width 141 height 67
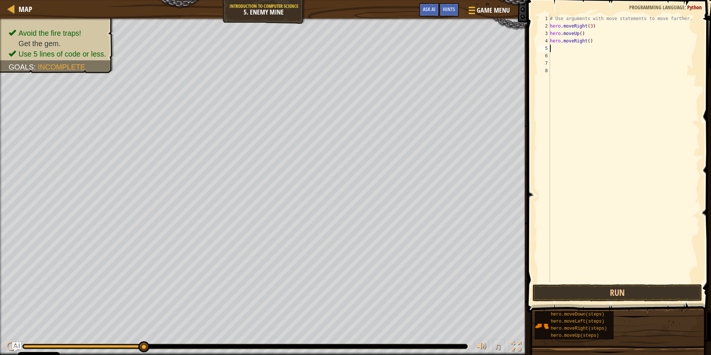
type textarea "h"
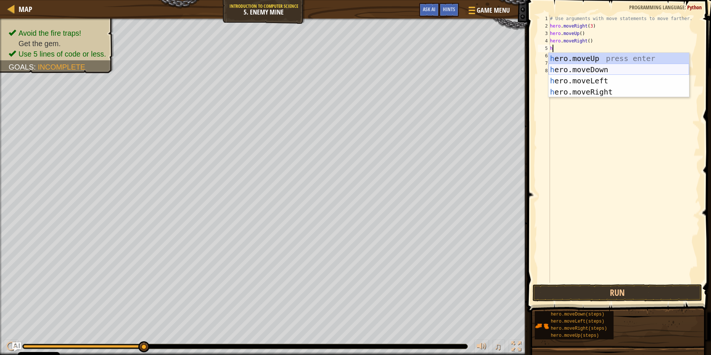
click at [570, 73] on div "h ero.moveUp press enter h ero.moveDown press enter h ero.moveLeft press enter …" at bounding box center [618, 86] width 141 height 67
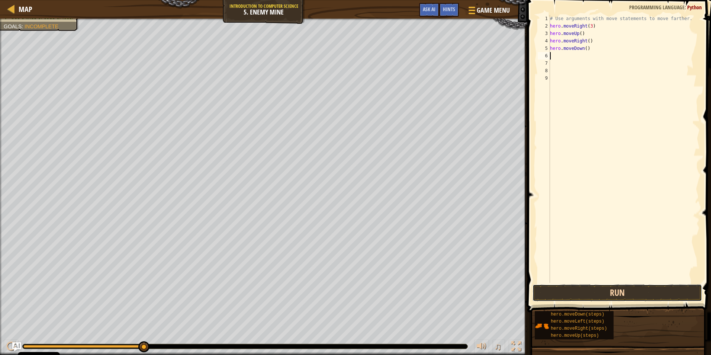
click at [670, 291] on button "Run" at bounding box center [617, 292] width 170 height 17
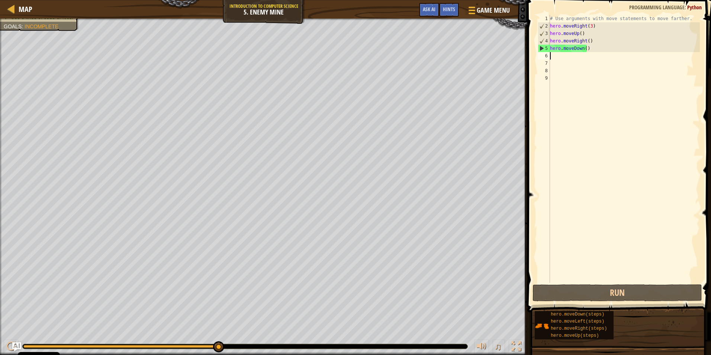
type textarea "h"
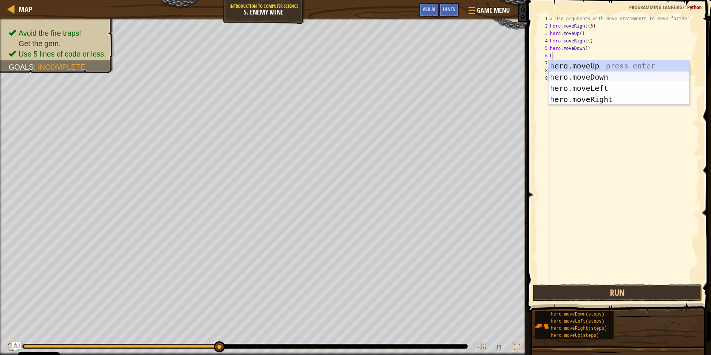
click at [575, 74] on div "h ero.moveUp press enter h ero.moveDown press enter h ero.moveLeft press enter …" at bounding box center [618, 93] width 141 height 67
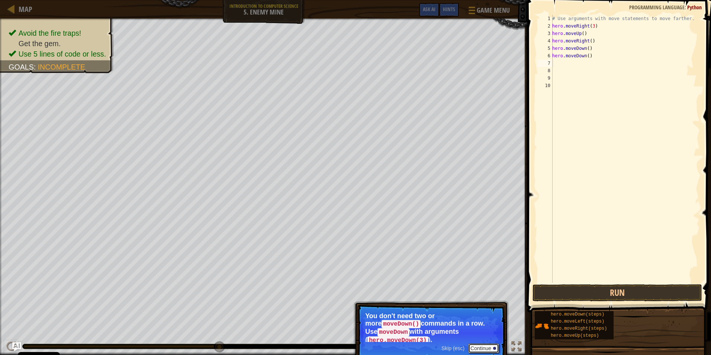
click at [490, 343] on button "Continue" at bounding box center [483, 348] width 31 height 10
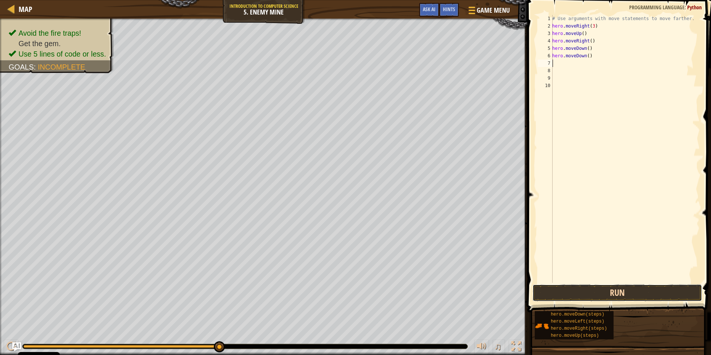
click at [595, 295] on button "Run" at bounding box center [617, 292] width 170 height 17
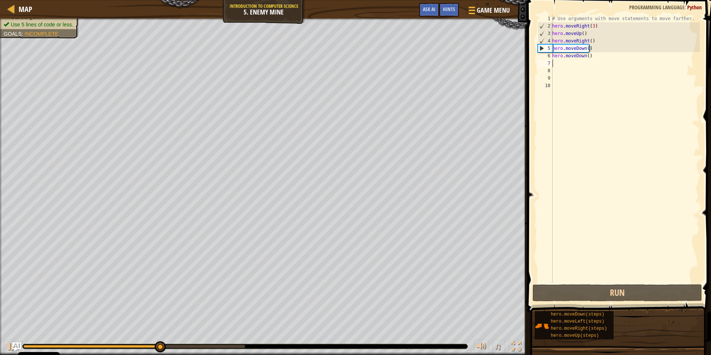
type textarea "h"
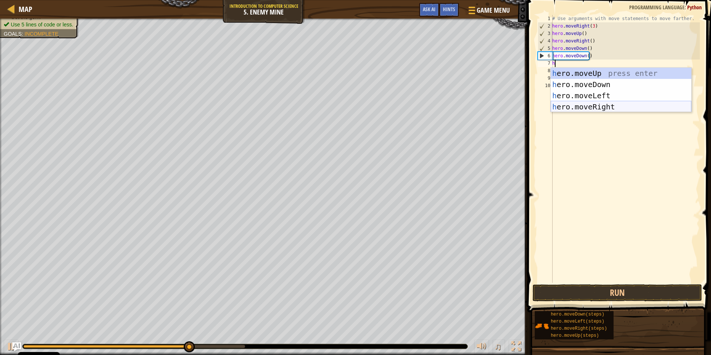
click at [604, 104] on div "h ero.moveUp press enter h ero.moveDown press enter h ero.moveLeft press enter …" at bounding box center [621, 101] width 141 height 67
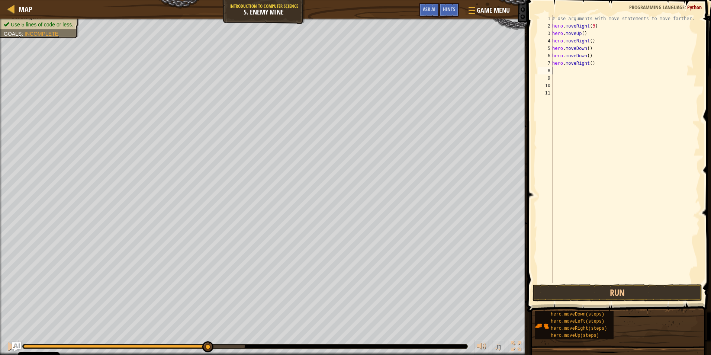
click at [601, 62] on div "# Use arguments with move statements to move farther. hero . moveRight ( 3 ) he…" at bounding box center [625, 156] width 149 height 283
type textarea "h"
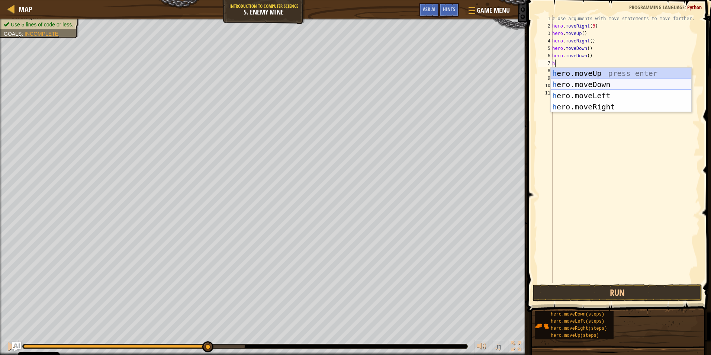
click at [602, 81] on div "h ero.moveUp press enter h ero.moveDown press enter h ero.moveLeft press enter …" at bounding box center [621, 101] width 141 height 67
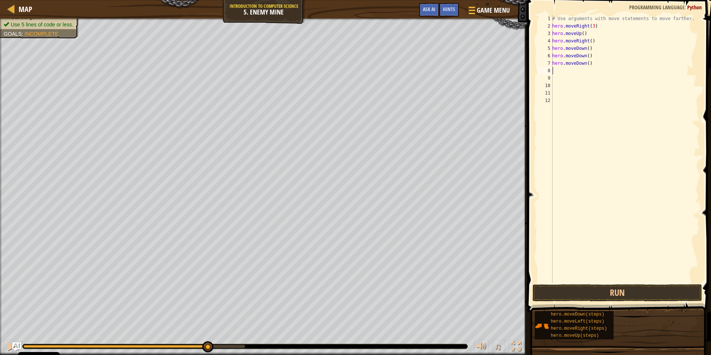
type textarea "h"
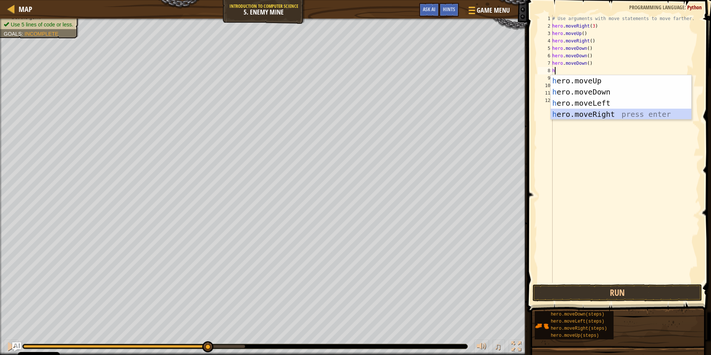
click at [592, 110] on div "h ero.moveUp press enter h ero.moveDown press enter h ero.moveLeft press enter …" at bounding box center [621, 108] width 141 height 67
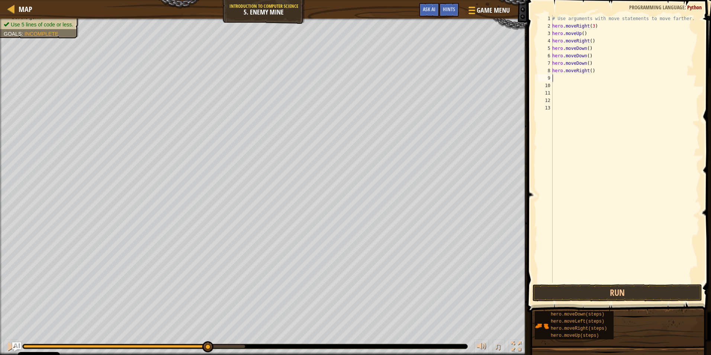
click at [588, 70] on div "# Use arguments with move statements to move farther. hero . moveRight ( 3 ) he…" at bounding box center [625, 156] width 149 height 283
click at [625, 295] on button "Run" at bounding box center [617, 292] width 170 height 17
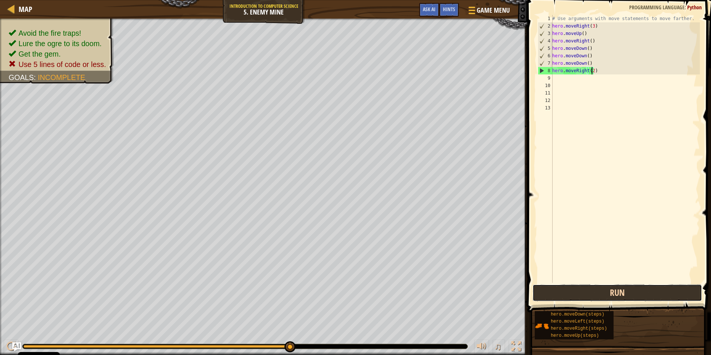
click at [630, 291] on button "Run" at bounding box center [617, 292] width 170 height 17
click at [586, 48] on div "# Use arguments with move statements to move farther. hero . moveRight ( 3 ) he…" at bounding box center [625, 156] width 149 height 283
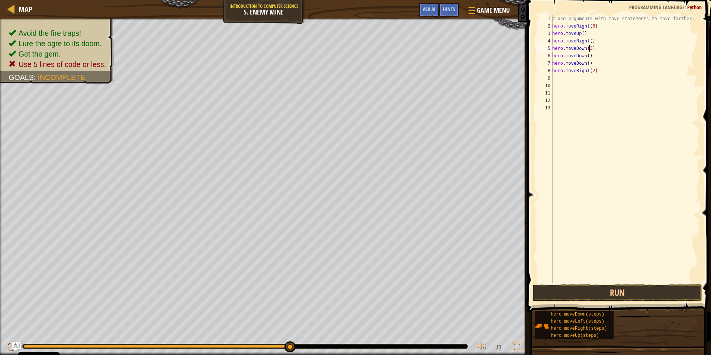
click at [588, 55] on div "# Use arguments with move statements to move farther. hero . moveRight ( 3 ) he…" at bounding box center [625, 156] width 149 height 283
click at [591, 55] on div "# Use arguments with move statements to move farther. hero . moveRight ( 3 ) he…" at bounding box center [625, 156] width 149 height 283
type textarea "h"
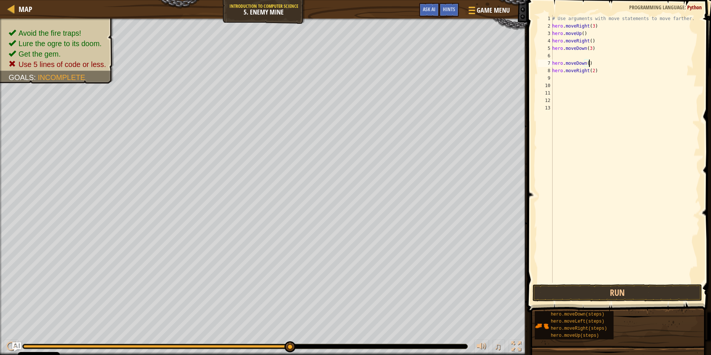
click at [595, 63] on div "# Use arguments with move statements to move farther. hero . moveRight ( 3 ) he…" at bounding box center [625, 156] width 149 height 283
type textarea "h"
click at [601, 70] on div "# Use arguments with move statements to move farther. hero . moveRight ( 3 ) he…" at bounding box center [625, 156] width 149 height 283
type textarea "h"
click at [555, 51] on div "# Use arguments with move statements to move farther. hero . moveRight ( 3 ) he…" at bounding box center [625, 156] width 149 height 283
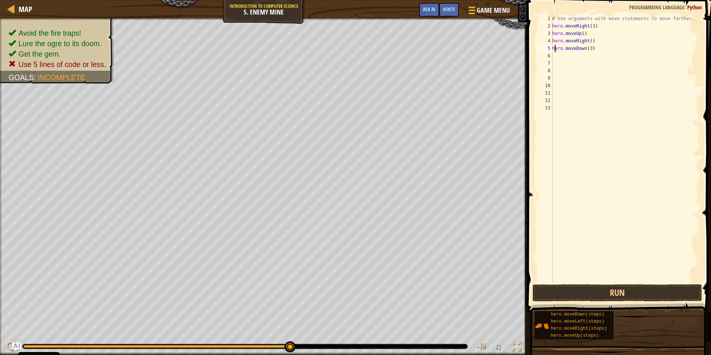
type textarea "hero.moveDown(3)"
click at [555, 55] on div "# Use arguments with move statements to move farther. hero . moveRight ( 3 ) he…" at bounding box center [625, 156] width 149 height 283
type textarea "h"
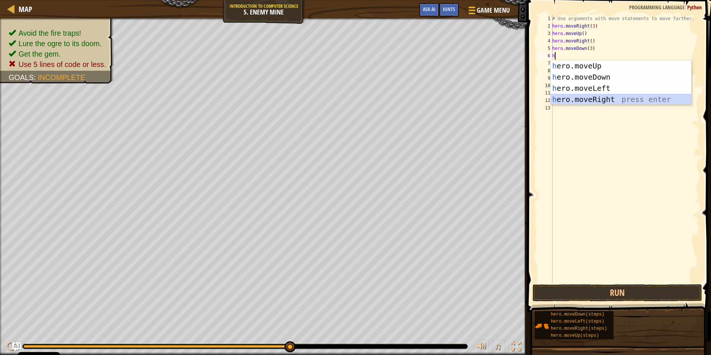
click at [579, 97] on div "h ero.moveUp press enter h ero.moveDown press enter h ero.moveLeft press enter …" at bounding box center [621, 93] width 141 height 67
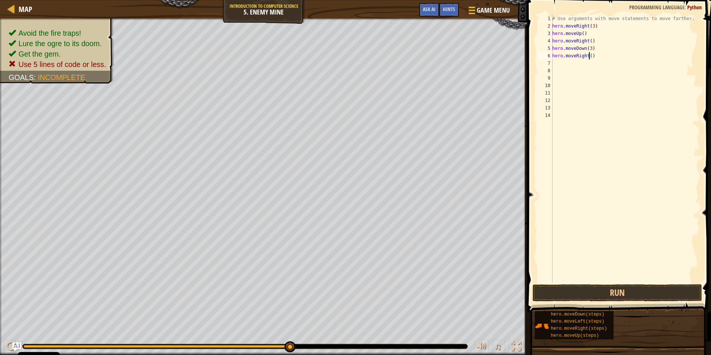
click at [589, 57] on div "# Use arguments with move statements to move farther. hero . moveRight ( 3 ) he…" at bounding box center [625, 156] width 149 height 283
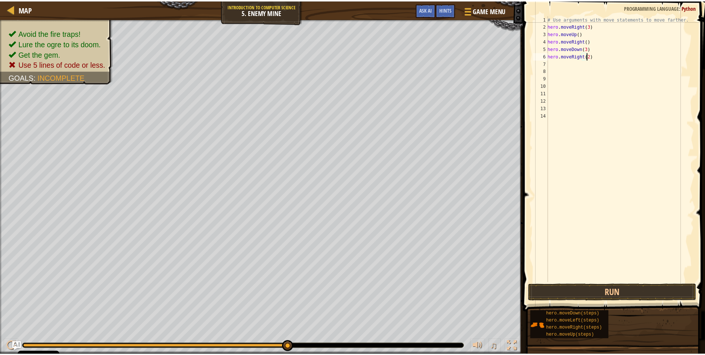
scroll to position [3, 3]
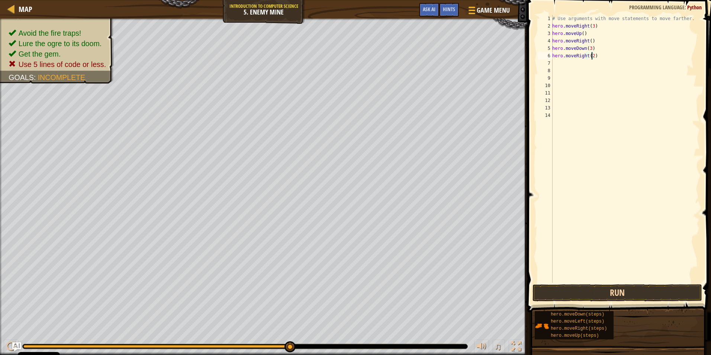
type textarea "hero.moveRight(2)"
click at [592, 293] on button "Run" at bounding box center [617, 292] width 170 height 17
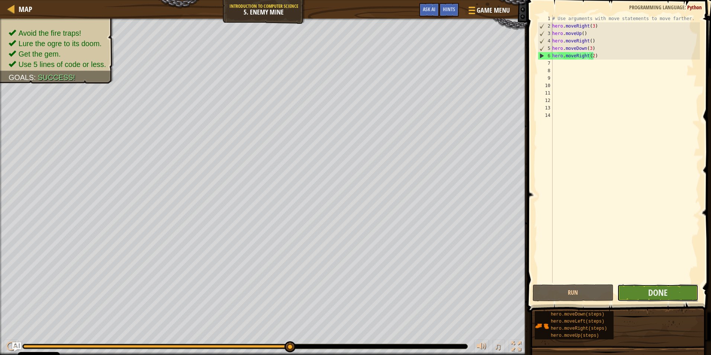
click at [673, 296] on button "Done" at bounding box center [657, 292] width 81 height 17
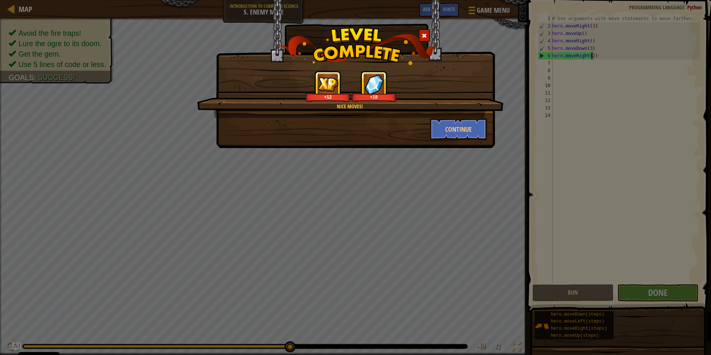
click at [160, 35] on div "Nice moves! +12 +18 Continue" at bounding box center [355, 177] width 711 height 355
click at [460, 126] on button "Continue" at bounding box center [459, 129] width 58 height 22
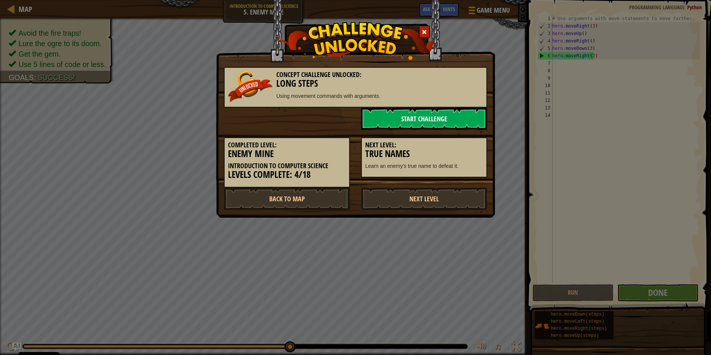
drag, startPoint x: 464, startPoint y: 197, endPoint x: 452, endPoint y: 126, distance: 71.6
click at [464, 196] on link "Next Level" at bounding box center [424, 198] width 126 height 22
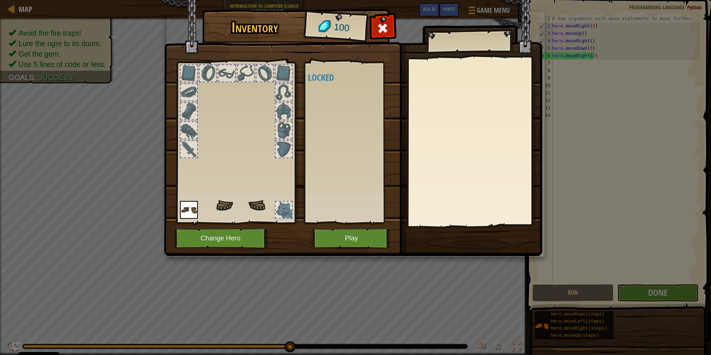
click at [483, 14] on img at bounding box center [353, 121] width 378 height 270
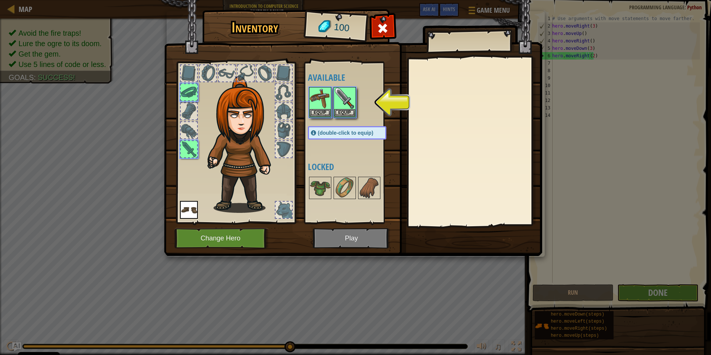
click at [329, 236] on img at bounding box center [353, 121] width 378 height 270
click at [316, 219] on div "Inventory 100 Available Equip Equip Equip (double-click to equip) Locked Equip …" at bounding box center [356, 133] width 378 height 245
click at [341, 110] on button "Equip" at bounding box center [344, 113] width 21 height 8
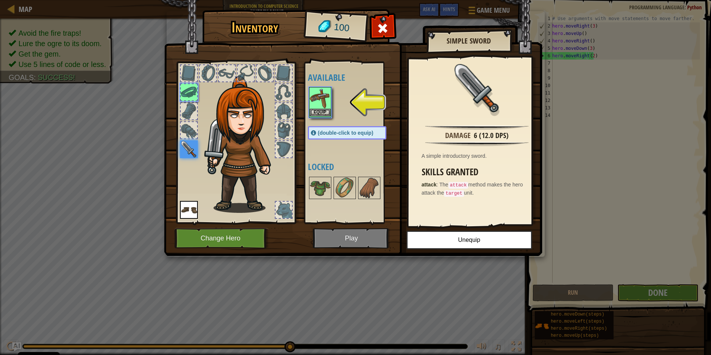
click at [320, 106] on img at bounding box center [320, 98] width 21 height 21
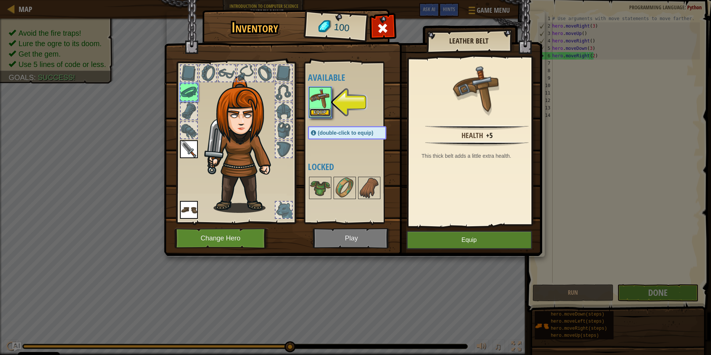
drag, startPoint x: 324, startPoint y: 112, endPoint x: 321, endPoint y: 109, distance: 4.2
click at [321, 109] on button "Equip" at bounding box center [320, 113] width 21 height 8
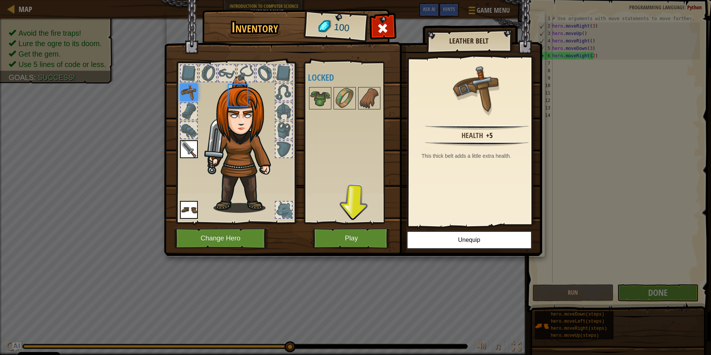
drag, startPoint x: 313, startPoint y: 96, endPoint x: 329, endPoint y: 123, distance: 31.0
click at [325, 116] on div "Available Equip Equip Equip (double-click to equip) Locked" at bounding box center [354, 142] width 93 height 155
click at [348, 233] on button "Play" at bounding box center [352, 238] width 78 height 20
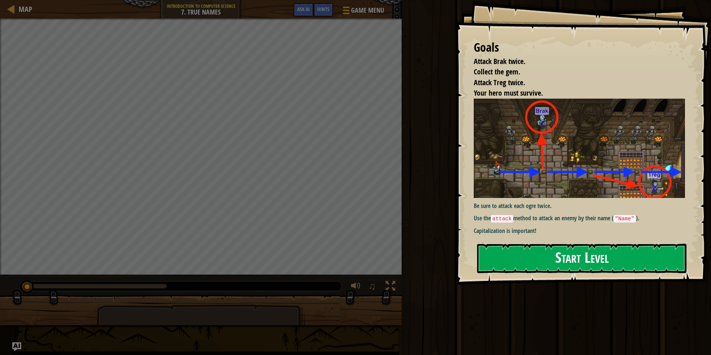
drag, startPoint x: 524, startPoint y: 271, endPoint x: 521, endPoint y: 268, distance: 4.8
click at [522, 269] on button "Start Level" at bounding box center [581, 258] width 209 height 29
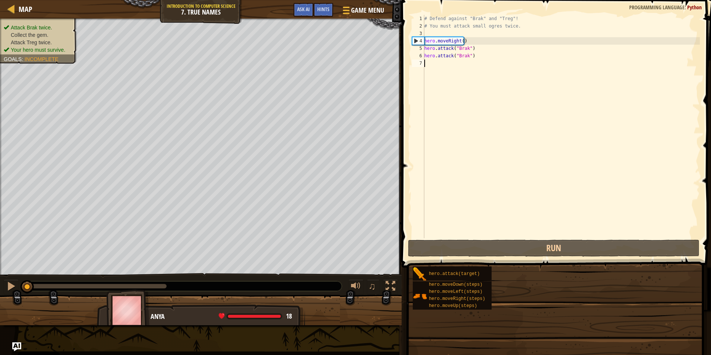
drag, startPoint x: 521, startPoint y: 268, endPoint x: 513, endPoint y: 262, distance: 10.2
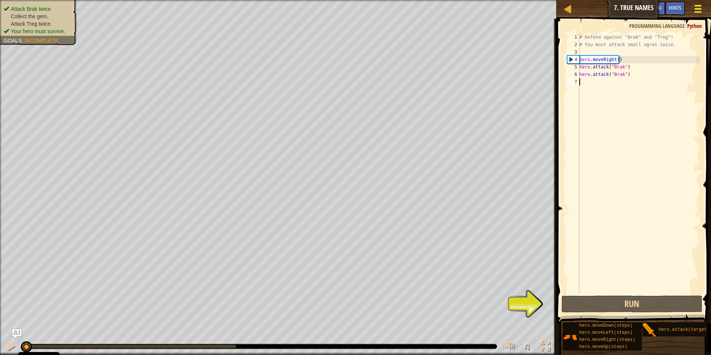
click at [697, 5] on span at bounding box center [698, 5] width 7 height 1
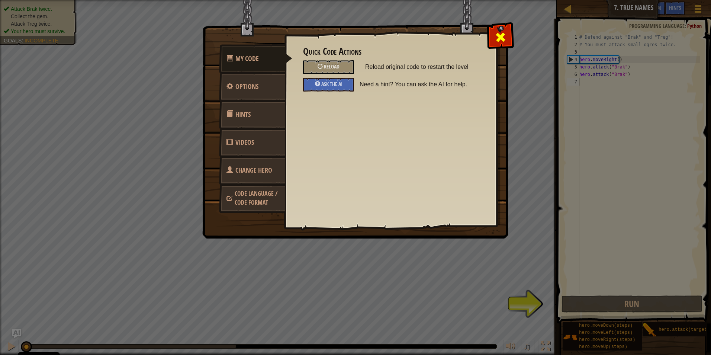
click at [495, 34] on span at bounding box center [501, 37] width 12 height 12
